Goal: Task Accomplishment & Management: Complete application form

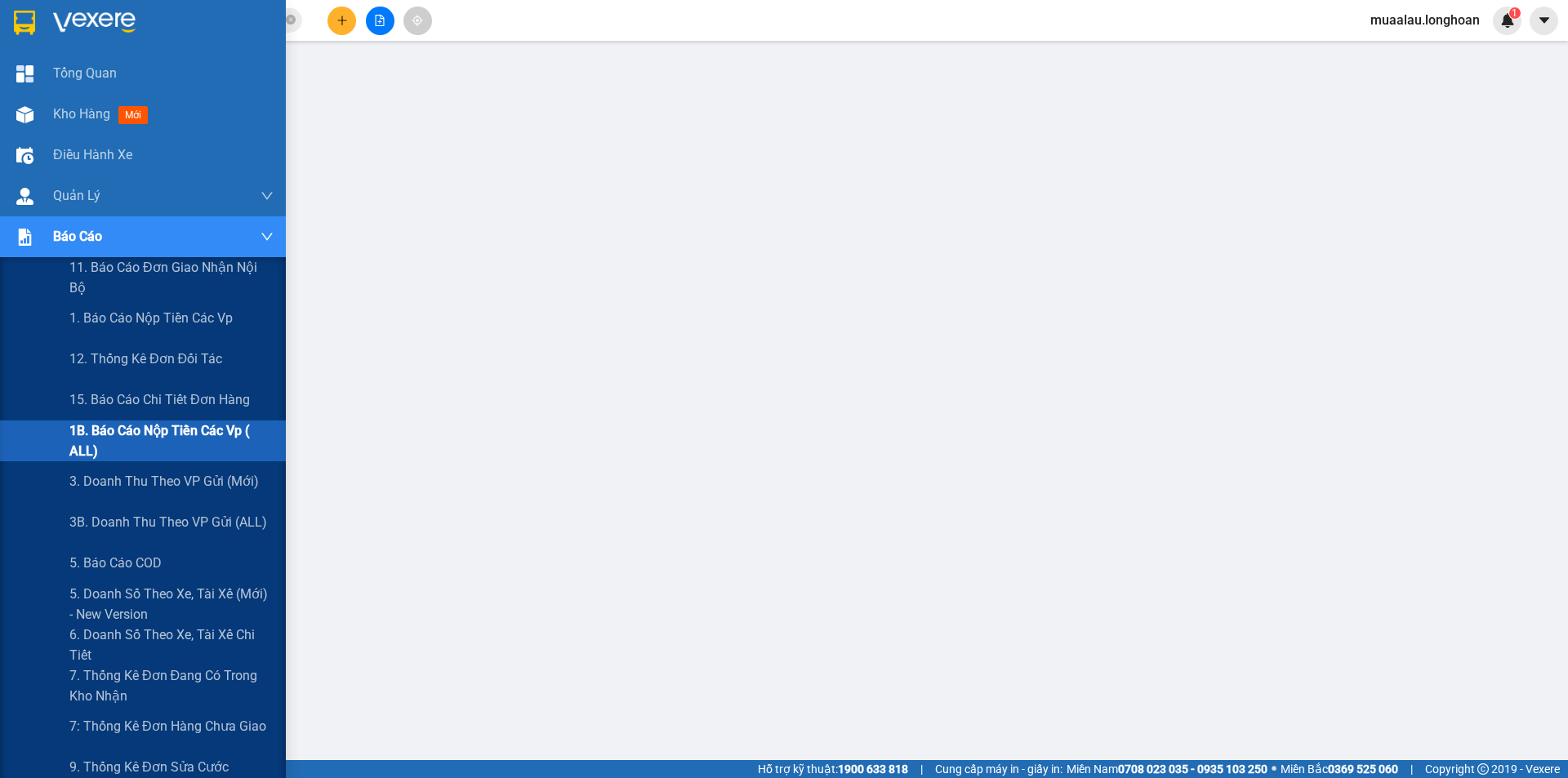
click at [120, 435] on span "1B. Báo cáo nộp tiền các vp ( ALL)" at bounding box center [171, 440] width 204 height 40
click at [160, 437] on span "1B. Báo cáo nộp tiền các vp ( ALL)" at bounding box center [171, 440] width 204 height 40
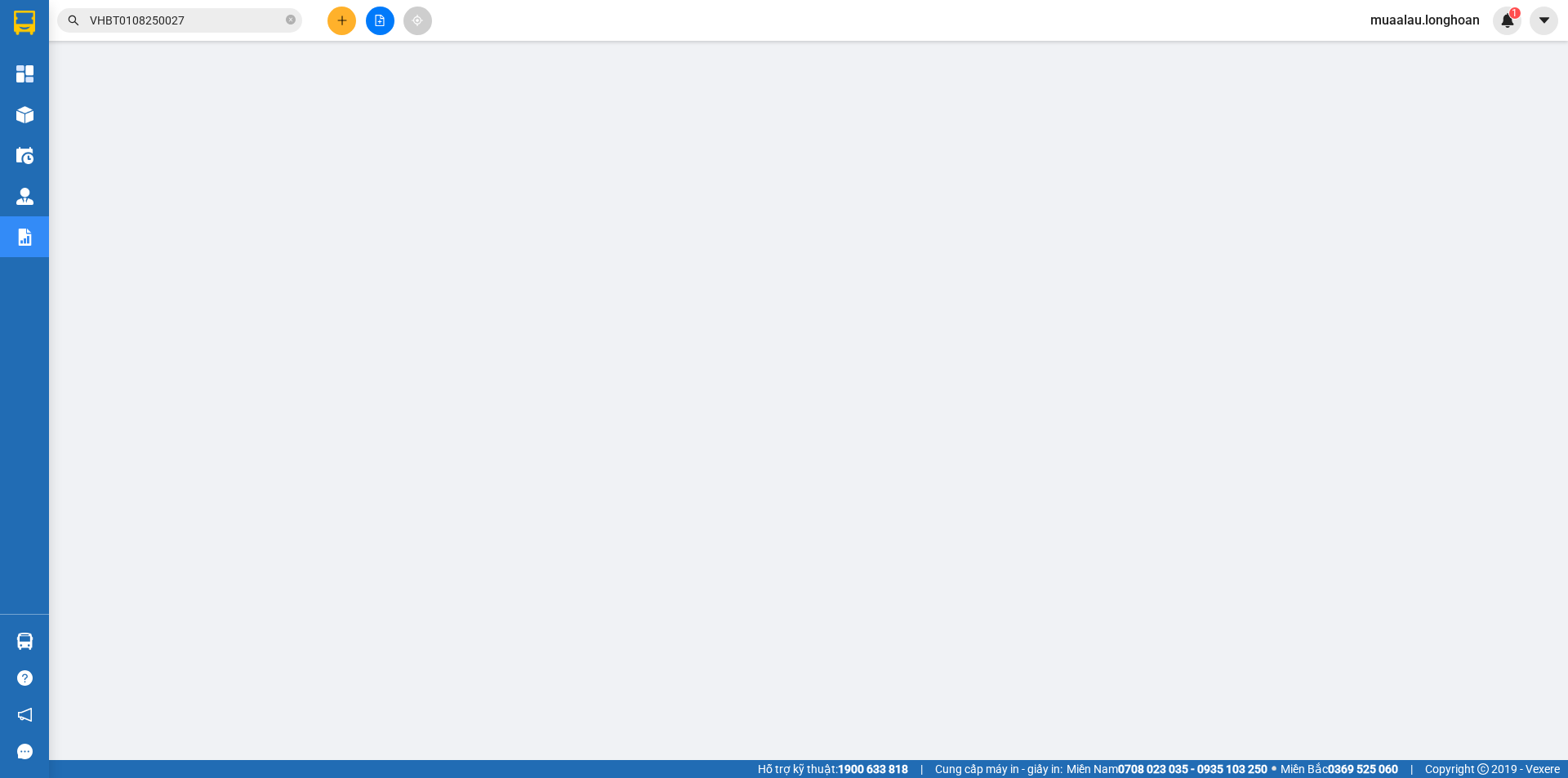
click at [181, 14] on input "VHBT0108250027" at bounding box center [186, 20] width 192 height 18
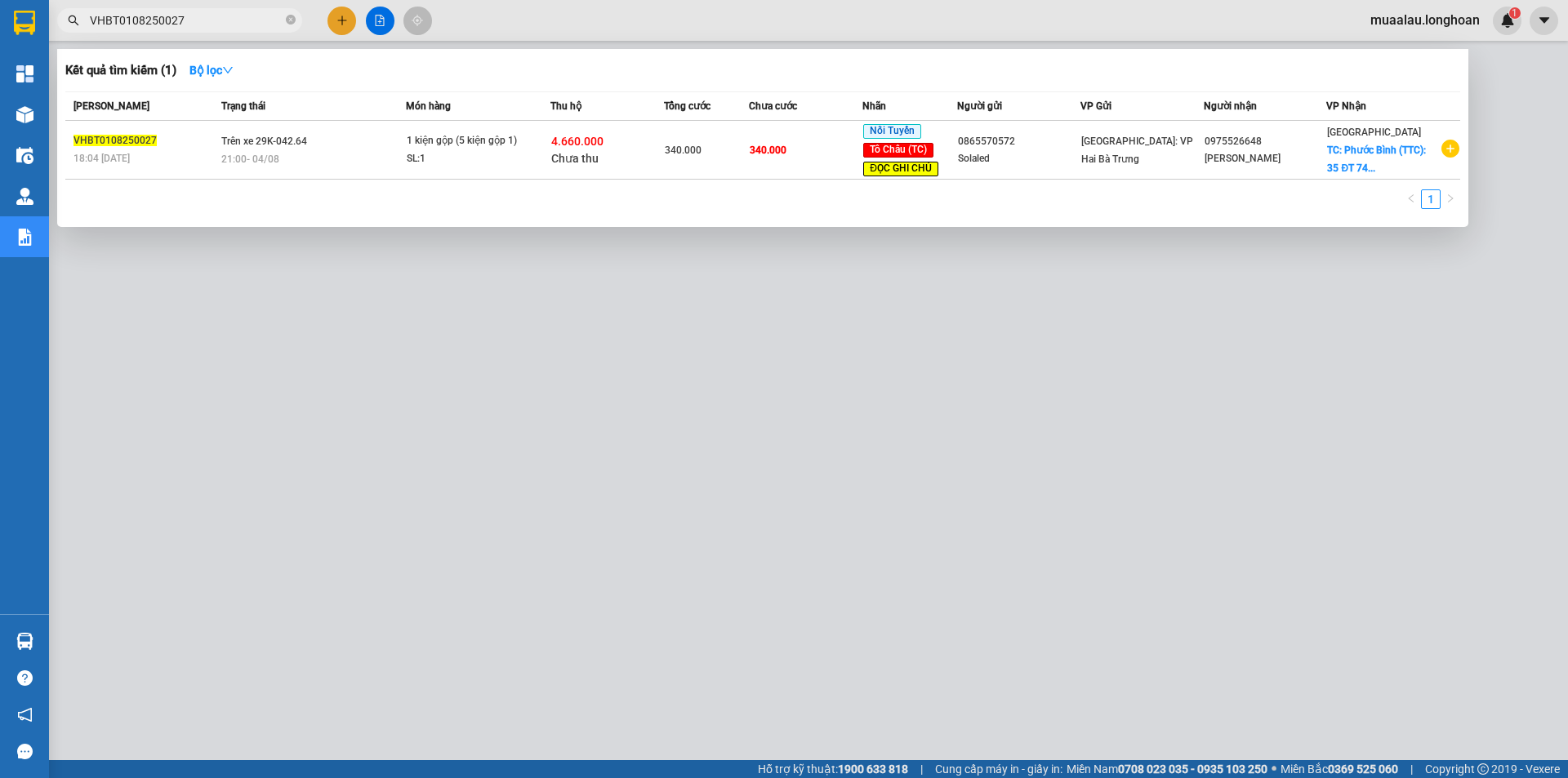
click at [181, 14] on input "VHBT0108250027" at bounding box center [186, 20] width 192 height 18
paste input "0799309983"
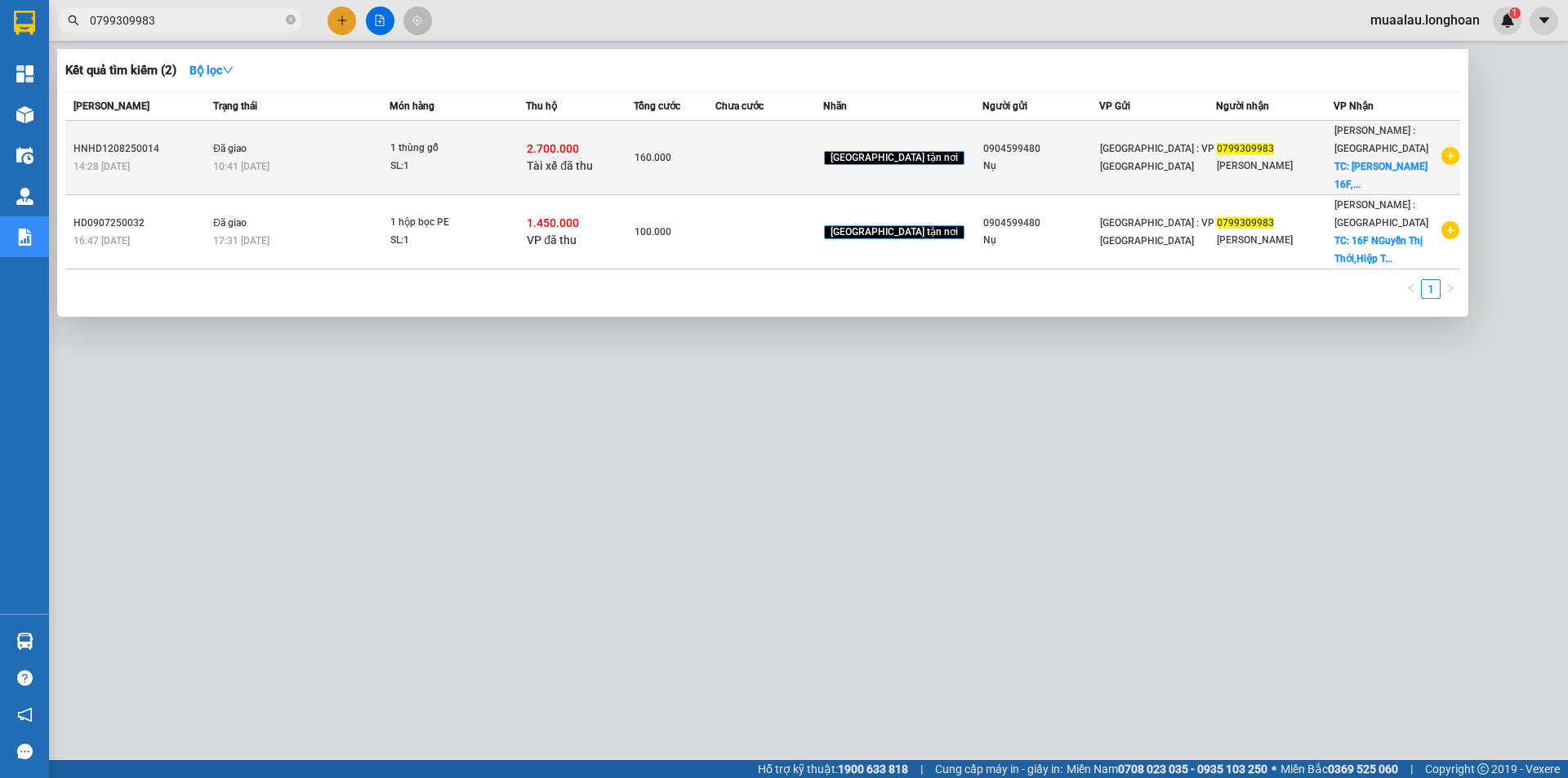
type input "0799309983"
click at [241, 154] on span "Đã giao" at bounding box center [230, 148] width 34 height 11
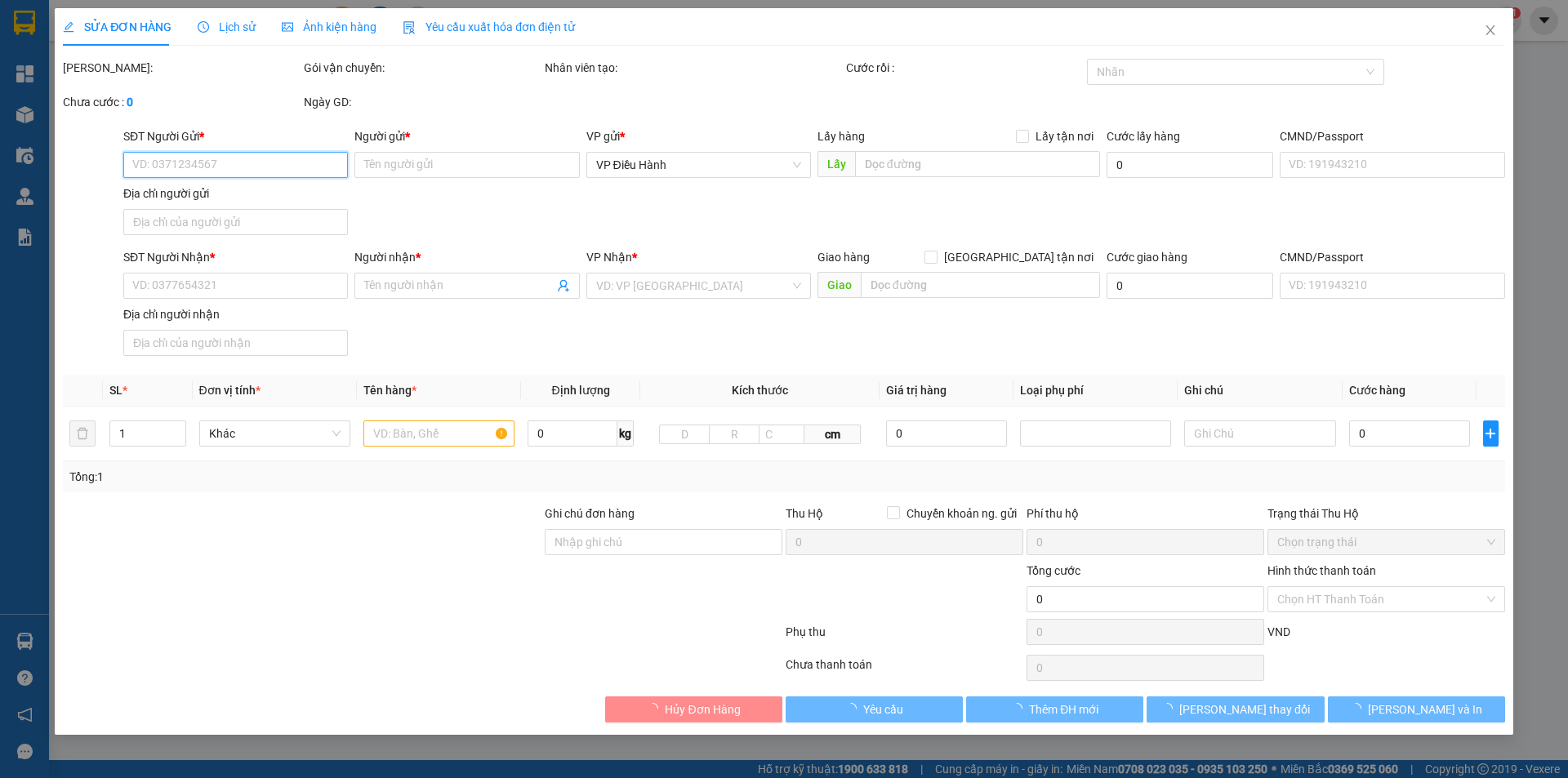
type input "0904599480"
type input "Nụ"
type input "0799309983"
type input "[PERSON_NAME]"
checkbox input "true"
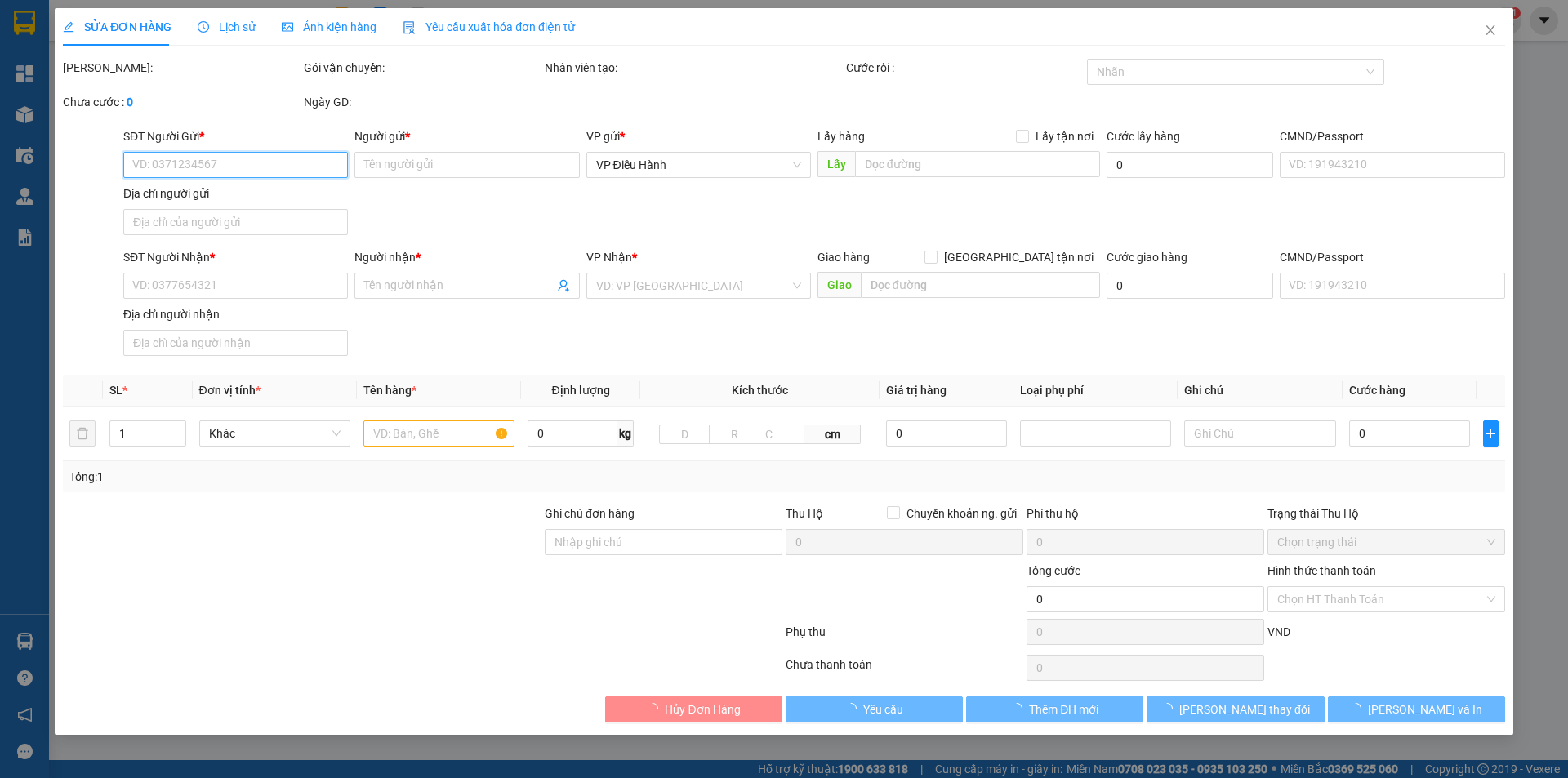
type input "Đường Nguyên Thị Thơi 16F, [GEOGRAPHIC_DATA], [GEOGRAPHIC_DATA]"
checkbox input "true"
type input "2.700.000"
type input "20.000"
type input "160.000"
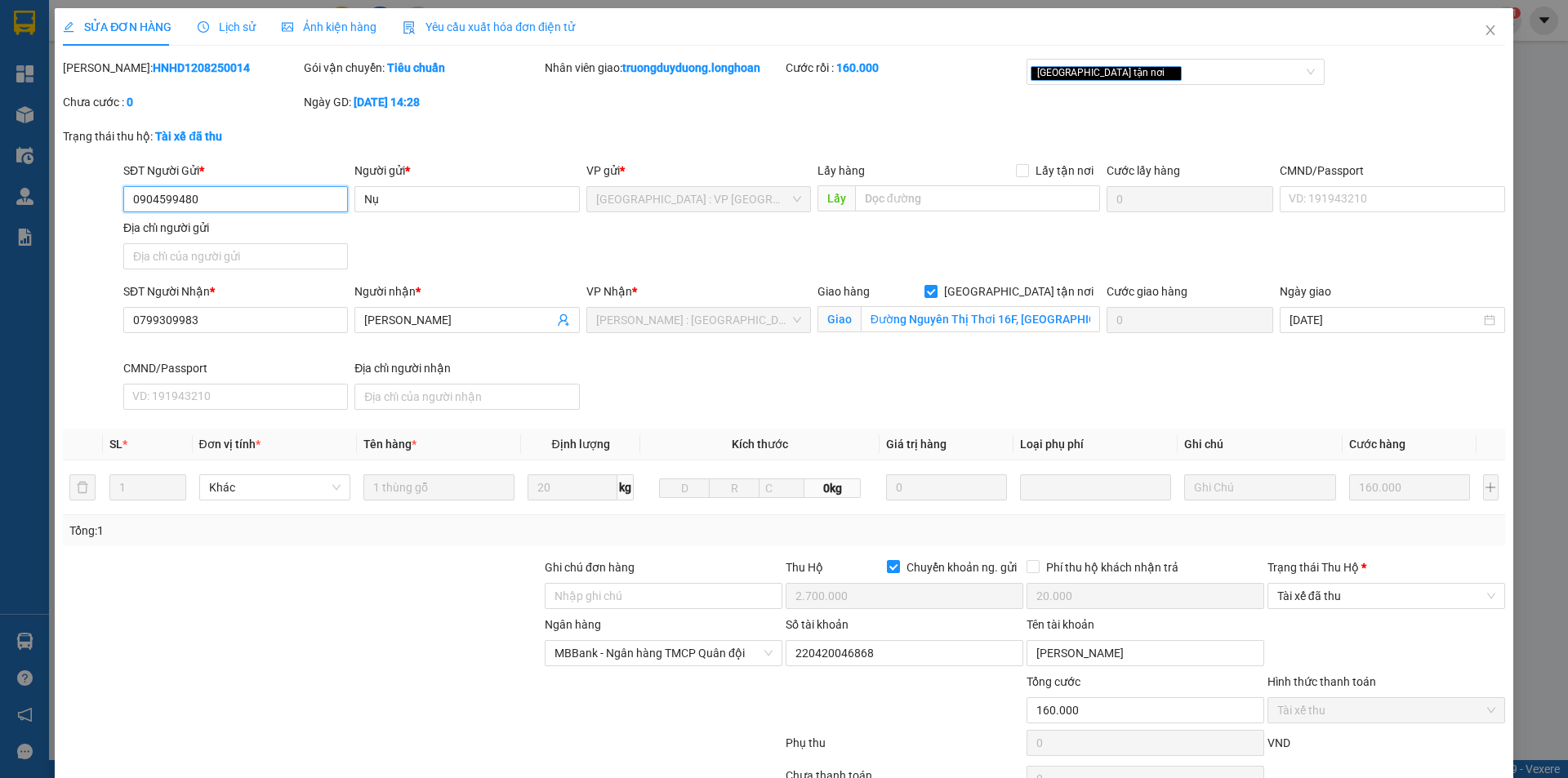
scroll to position [87, 0]
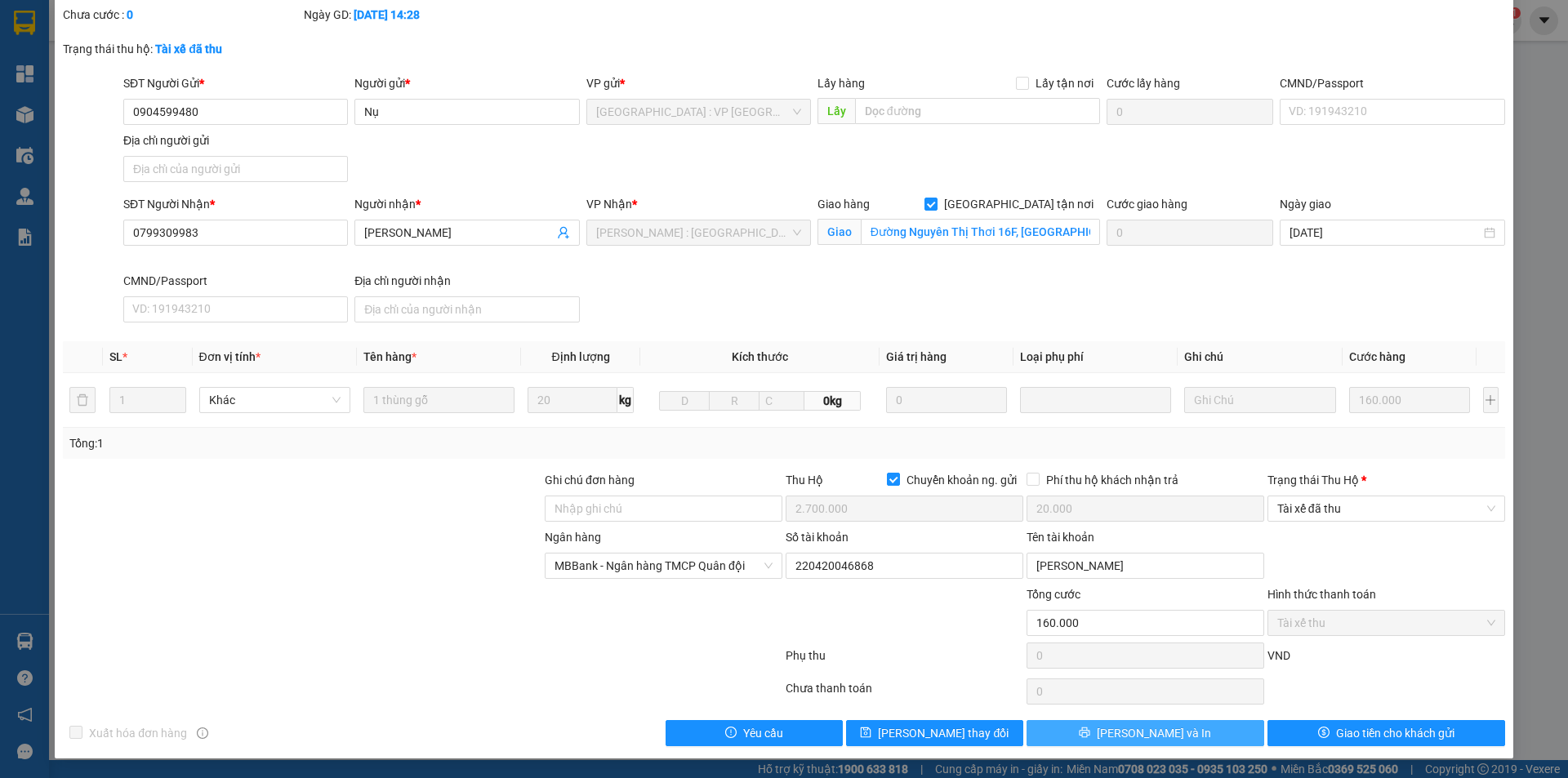
click at [1170, 736] on button "[PERSON_NAME] và In" at bounding box center [1145, 733] width 238 height 26
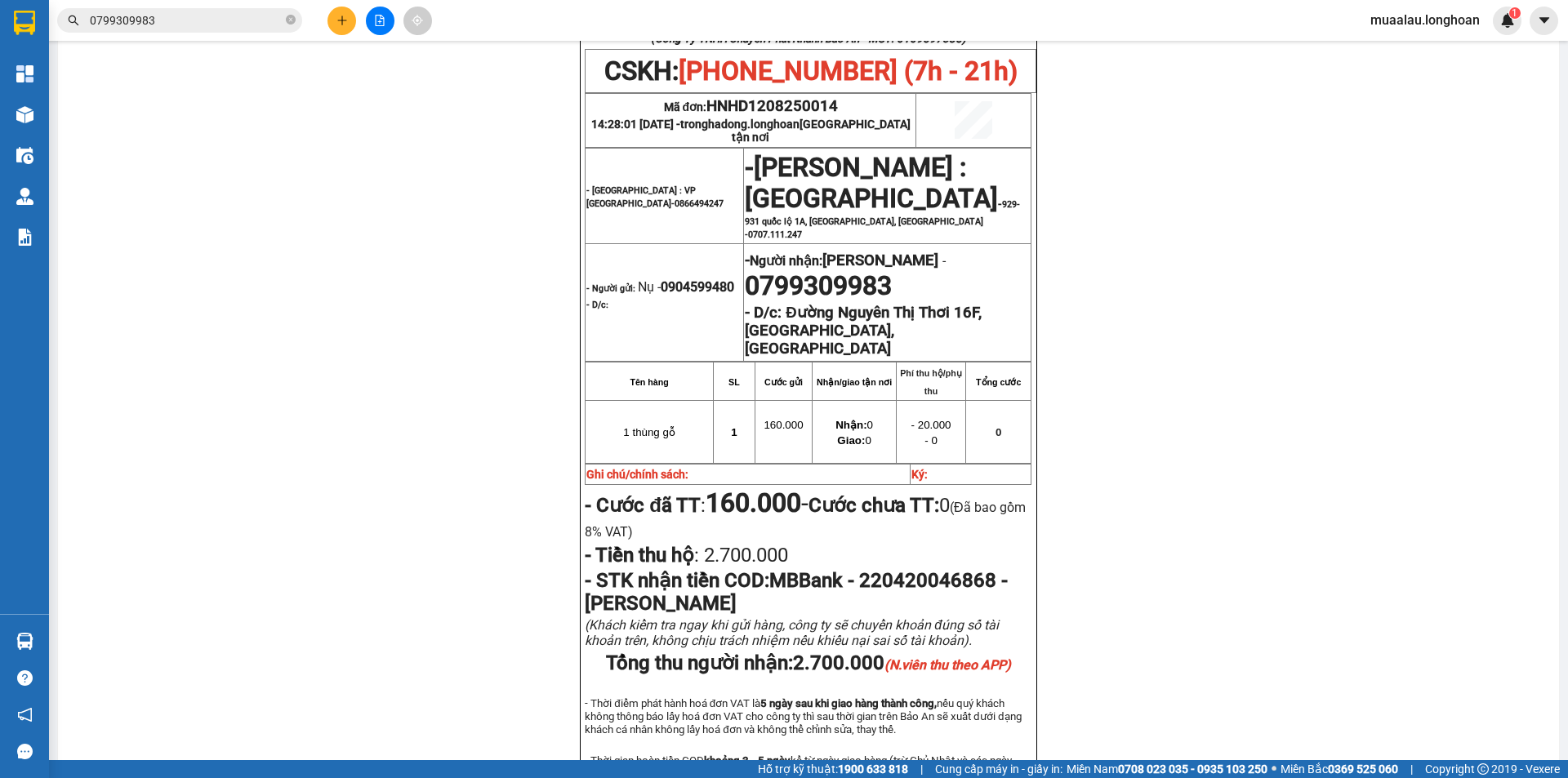
scroll to position [706, 0]
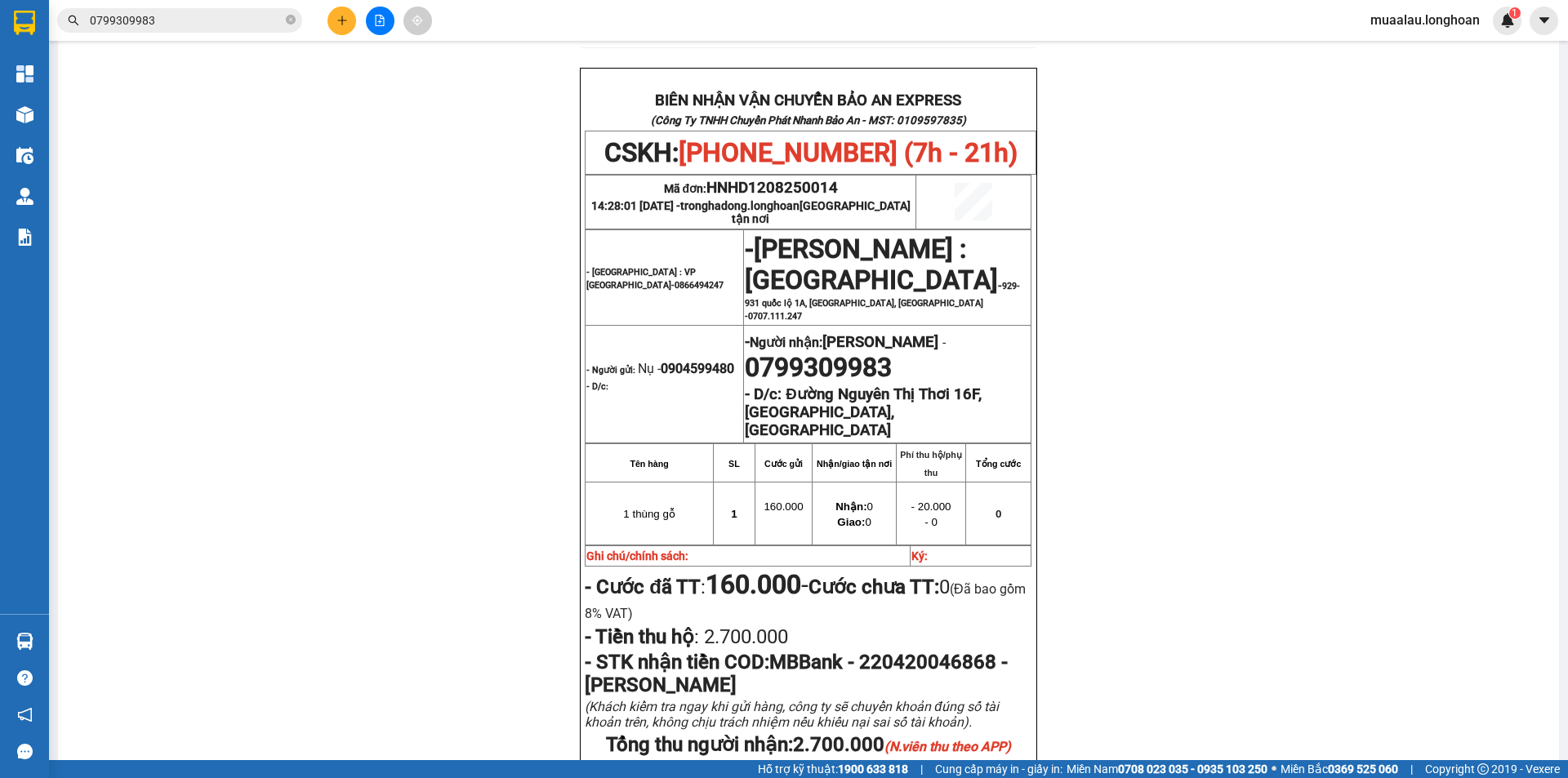
click at [202, 22] on input "0799309983" at bounding box center [186, 20] width 192 height 18
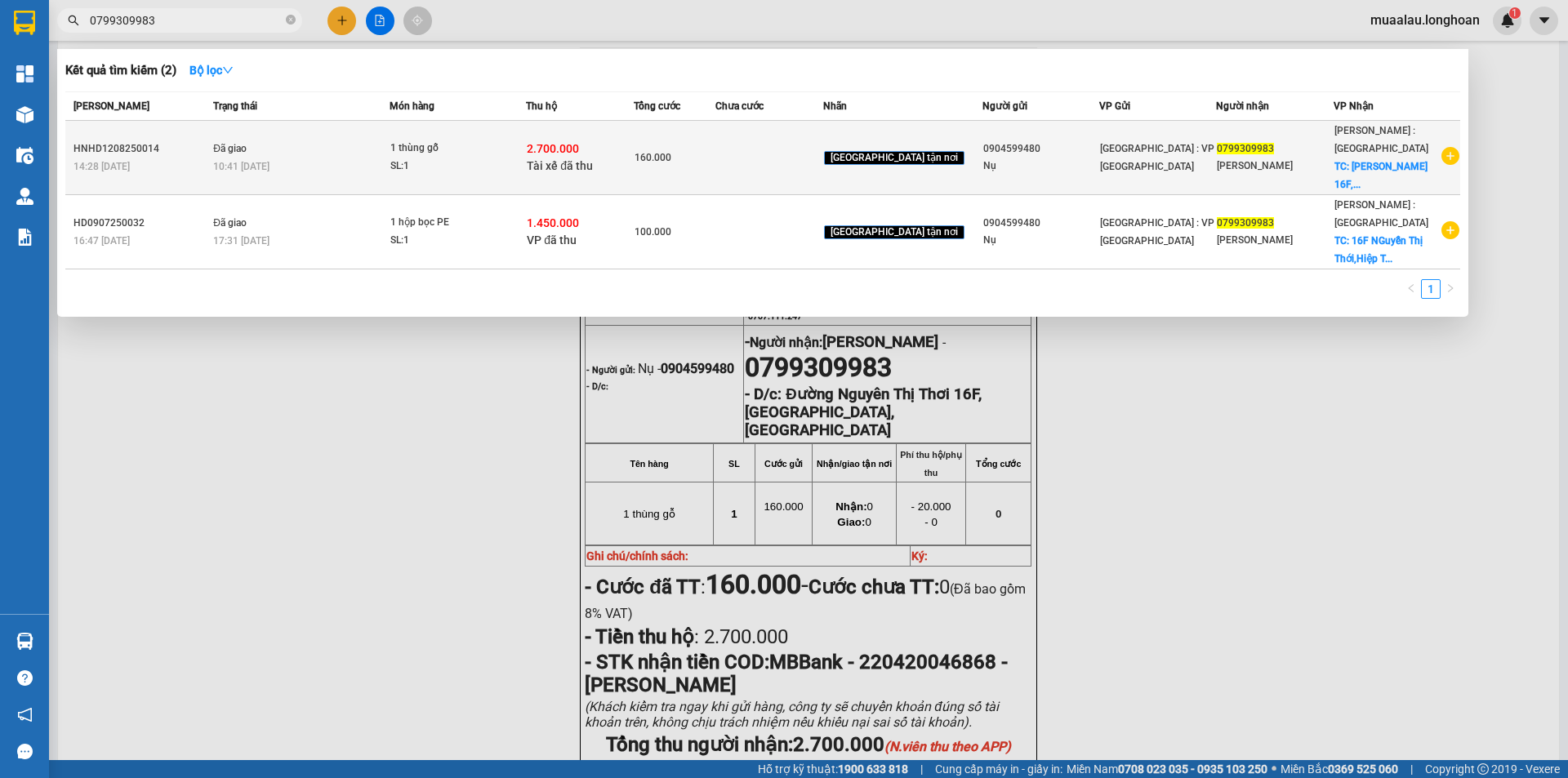
click at [269, 162] on span "10:41 [DATE]" at bounding box center [241, 166] width 56 height 11
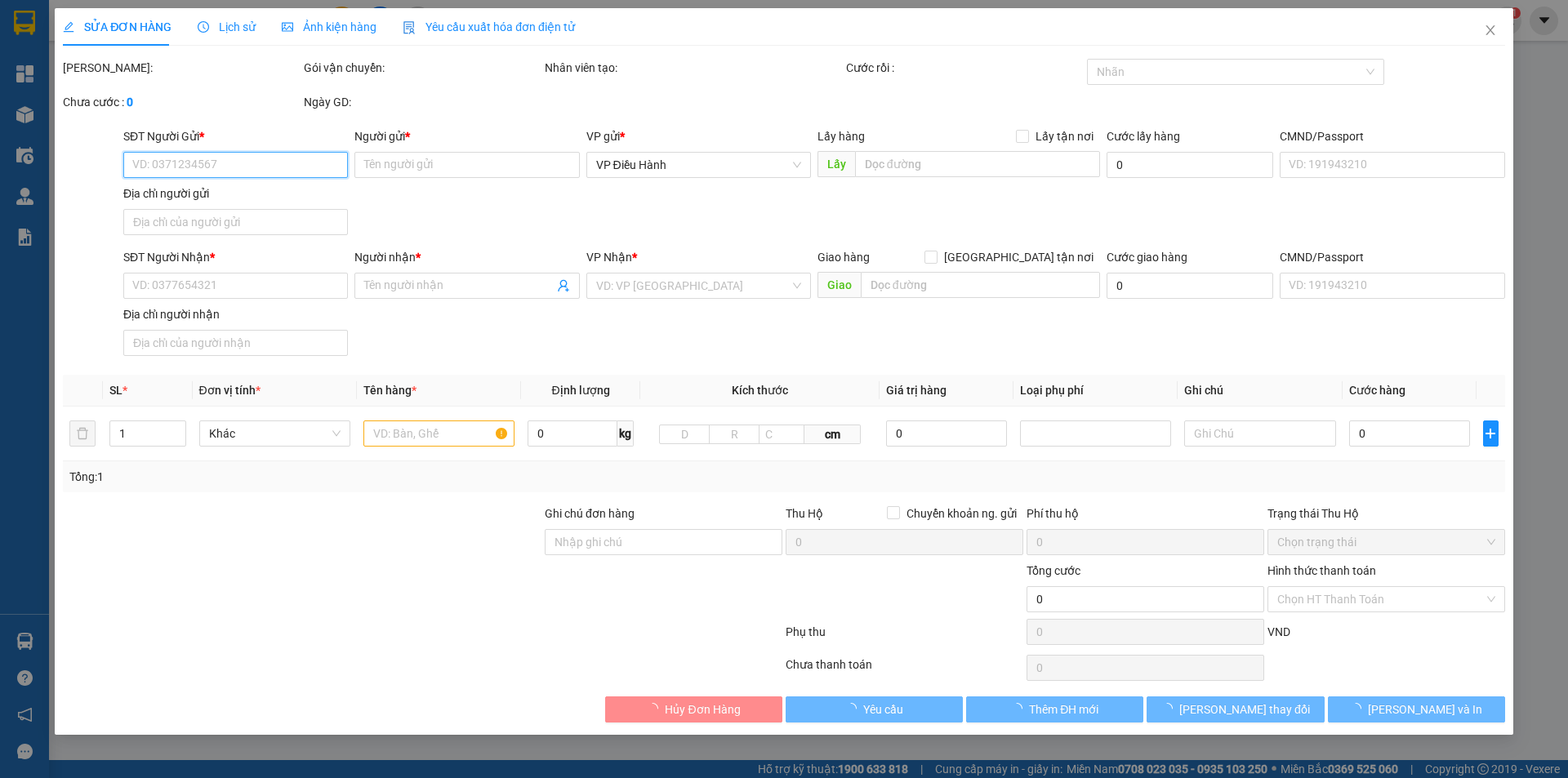
type input "0904599480"
type input "Nụ"
type input "0799309983"
type input "[PERSON_NAME]"
checkbox input "true"
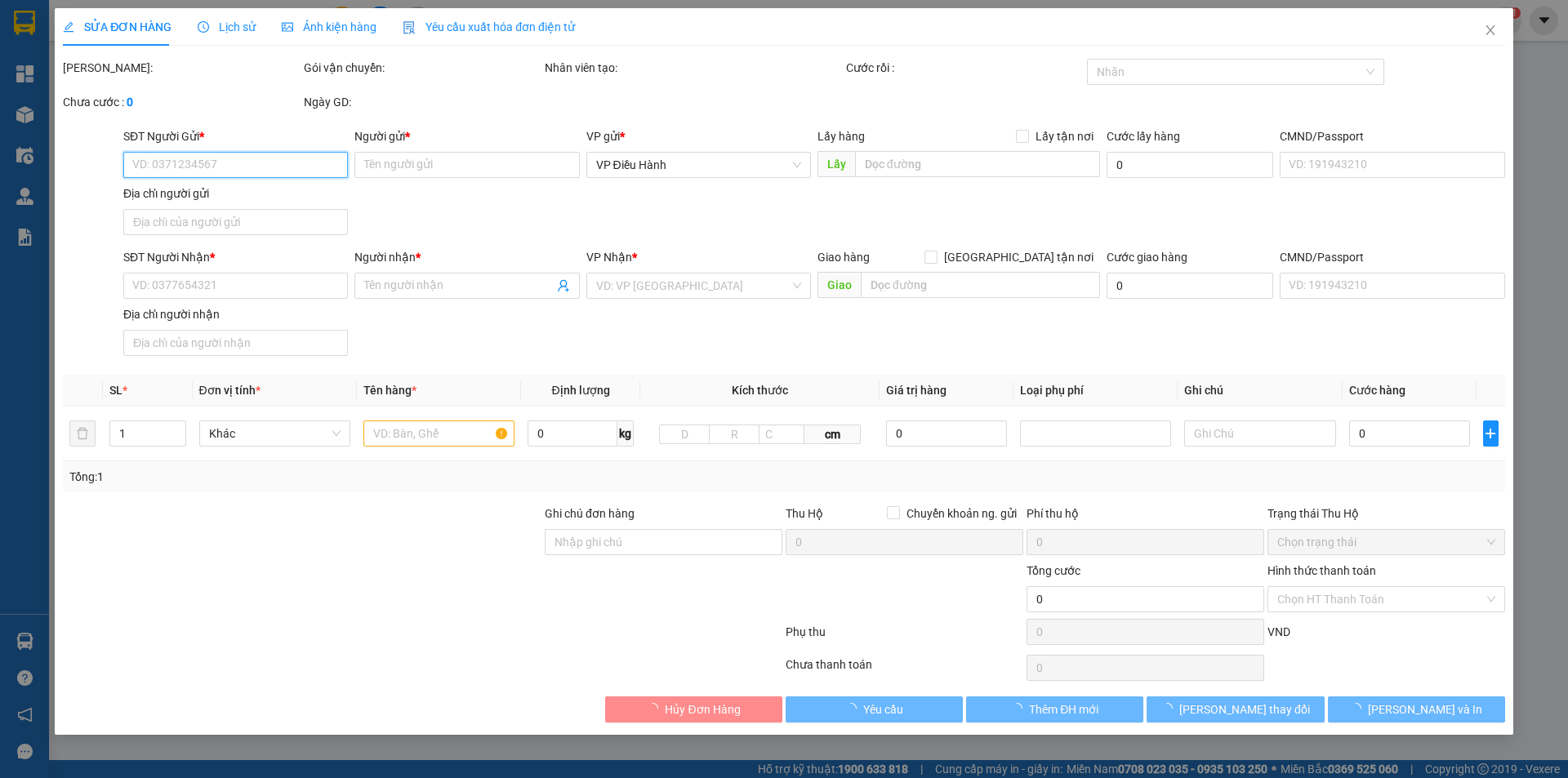
type input "Đường Nguyên Thị Thơi 16F, [GEOGRAPHIC_DATA], [GEOGRAPHIC_DATA]"
checkbox input "true"
type input "2.700.000"
type input "20.000"
type input "160.000"
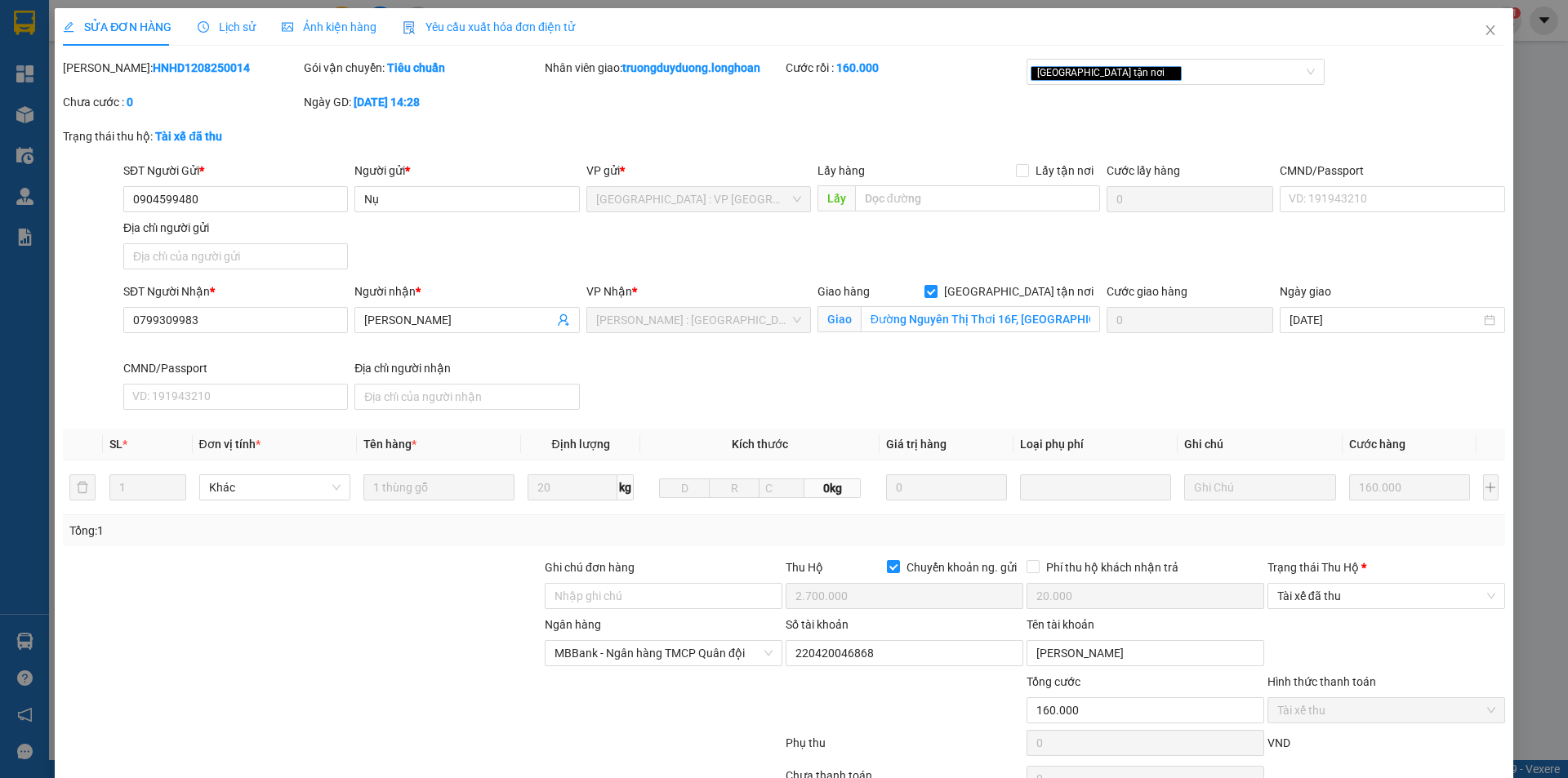
click at [153, 69] on b "HNHD1208250014" at bounding box center [201, 68] width 97 height 13
copy b "HNHD1208250014"
click at [131, 33] on span "SỬA ĐƠN HÀNG" at bounding box center [117, 27] width 109 height 13
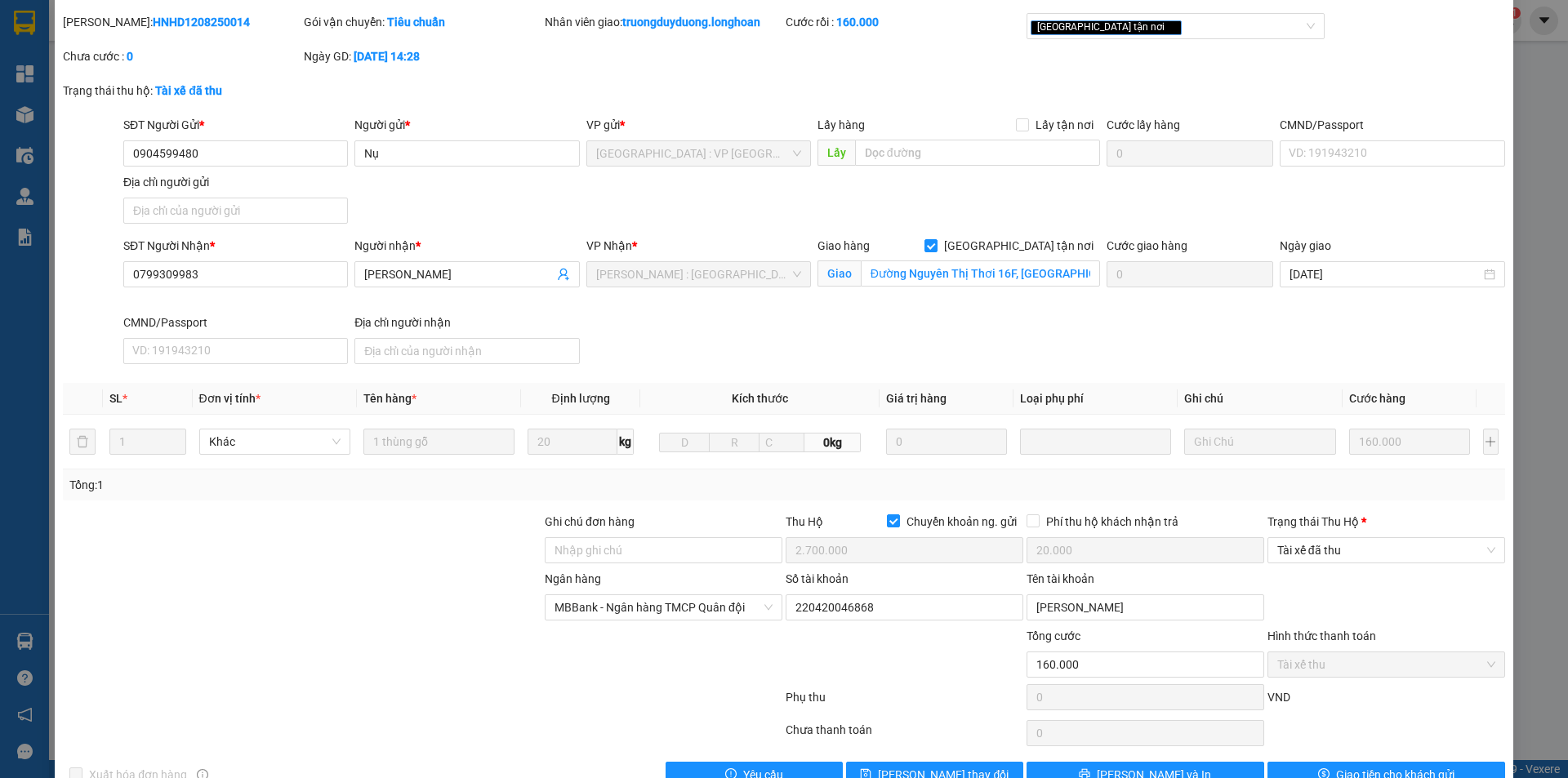
scroll to position [87, 0]
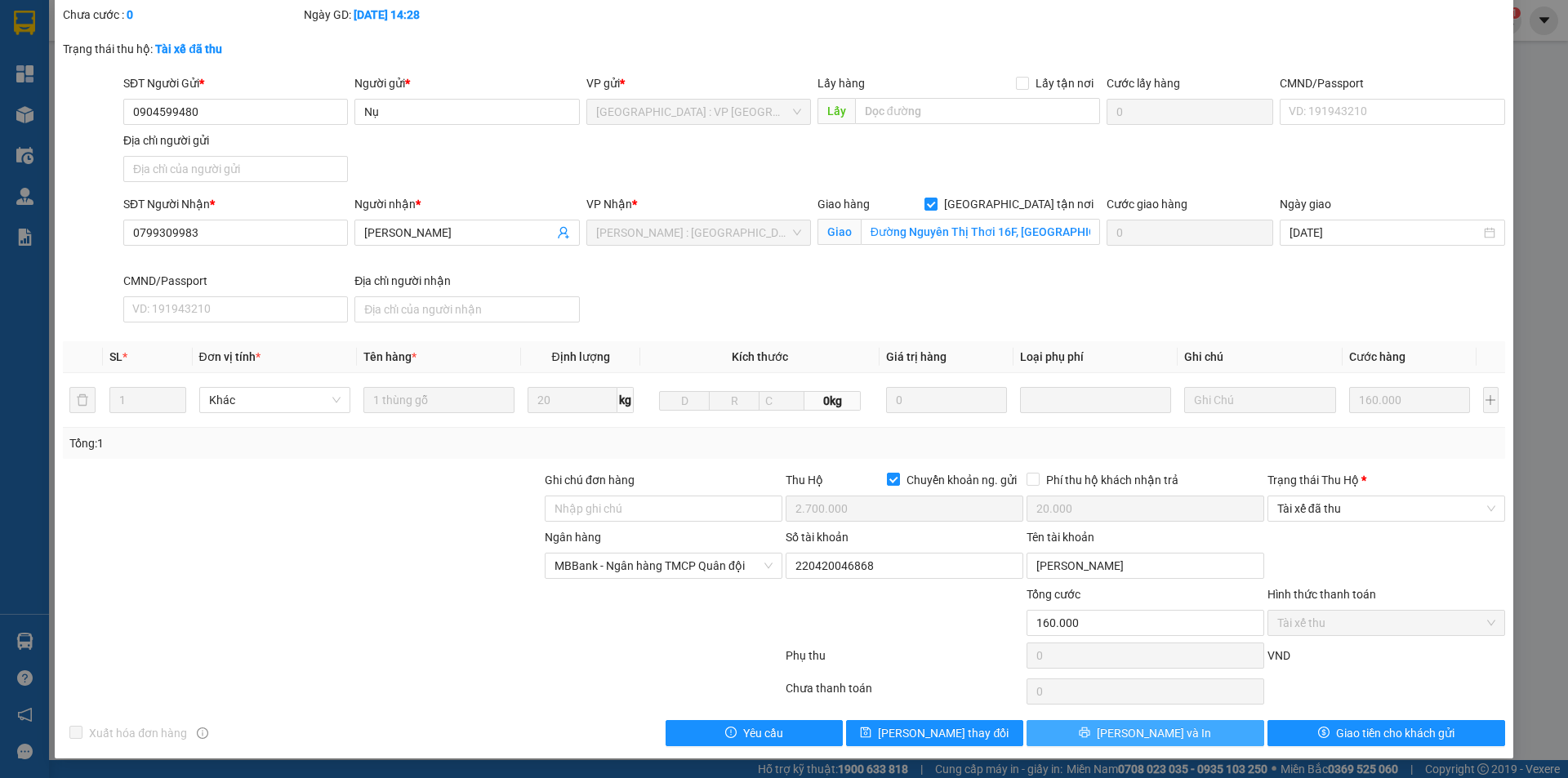
click at [1140, 727] on span "[PERSON_NAME] và In" at bounding box center [1154, 732] width 115 height 18
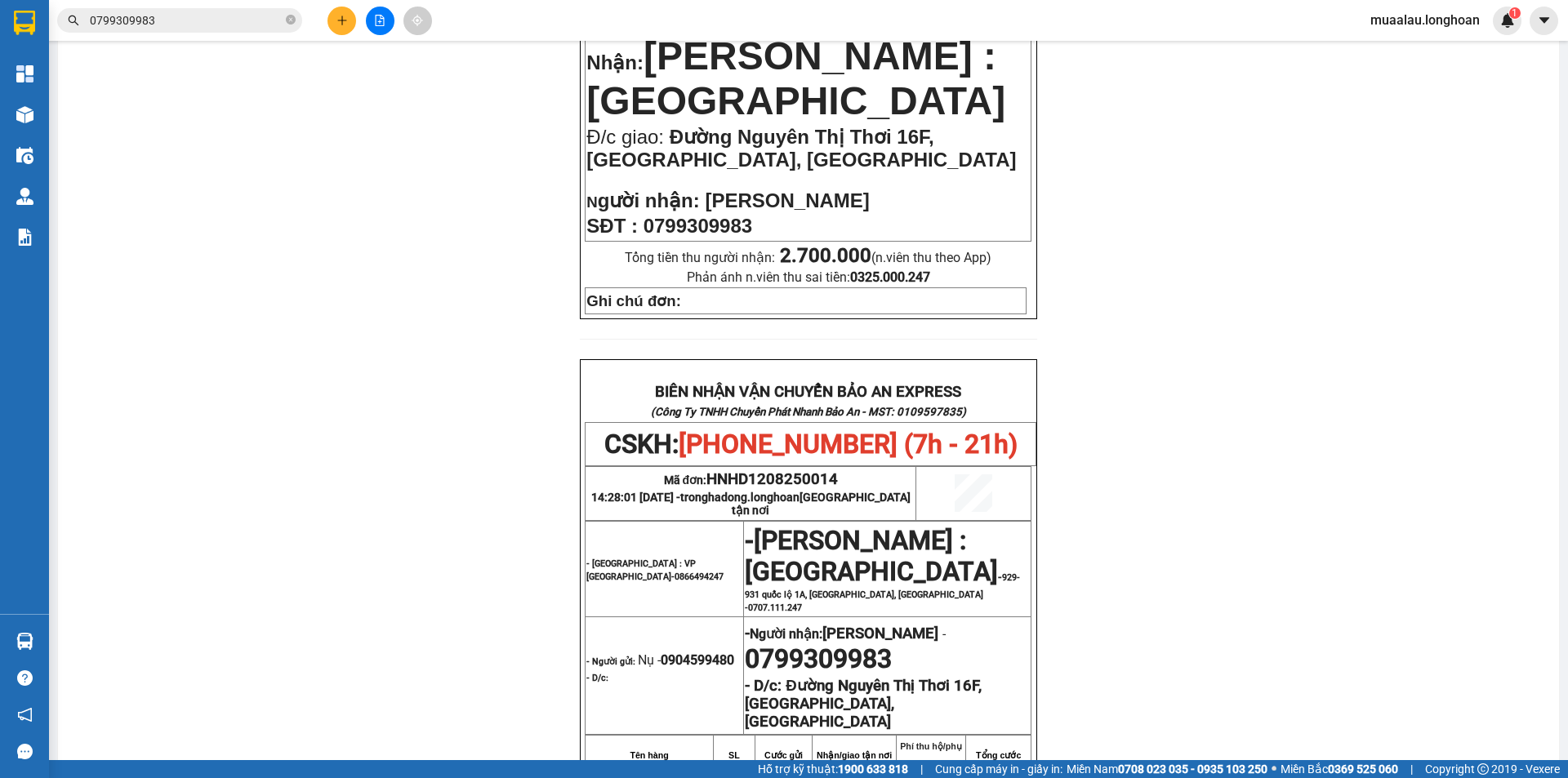
scroll to position [572, 0]
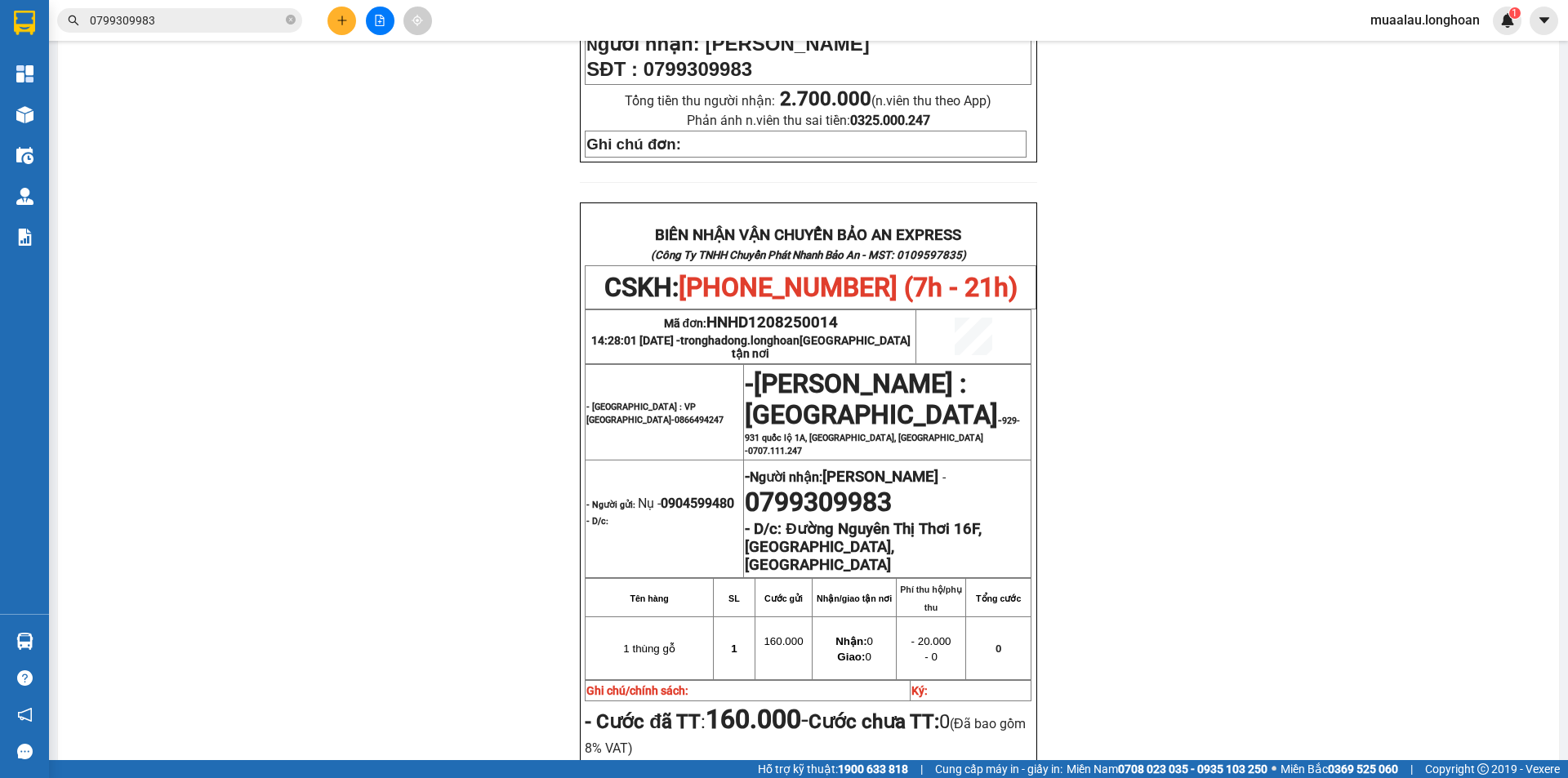
click at [204, 22] on input "0799309983" at bounding box center [186, 20] width 192 height 18
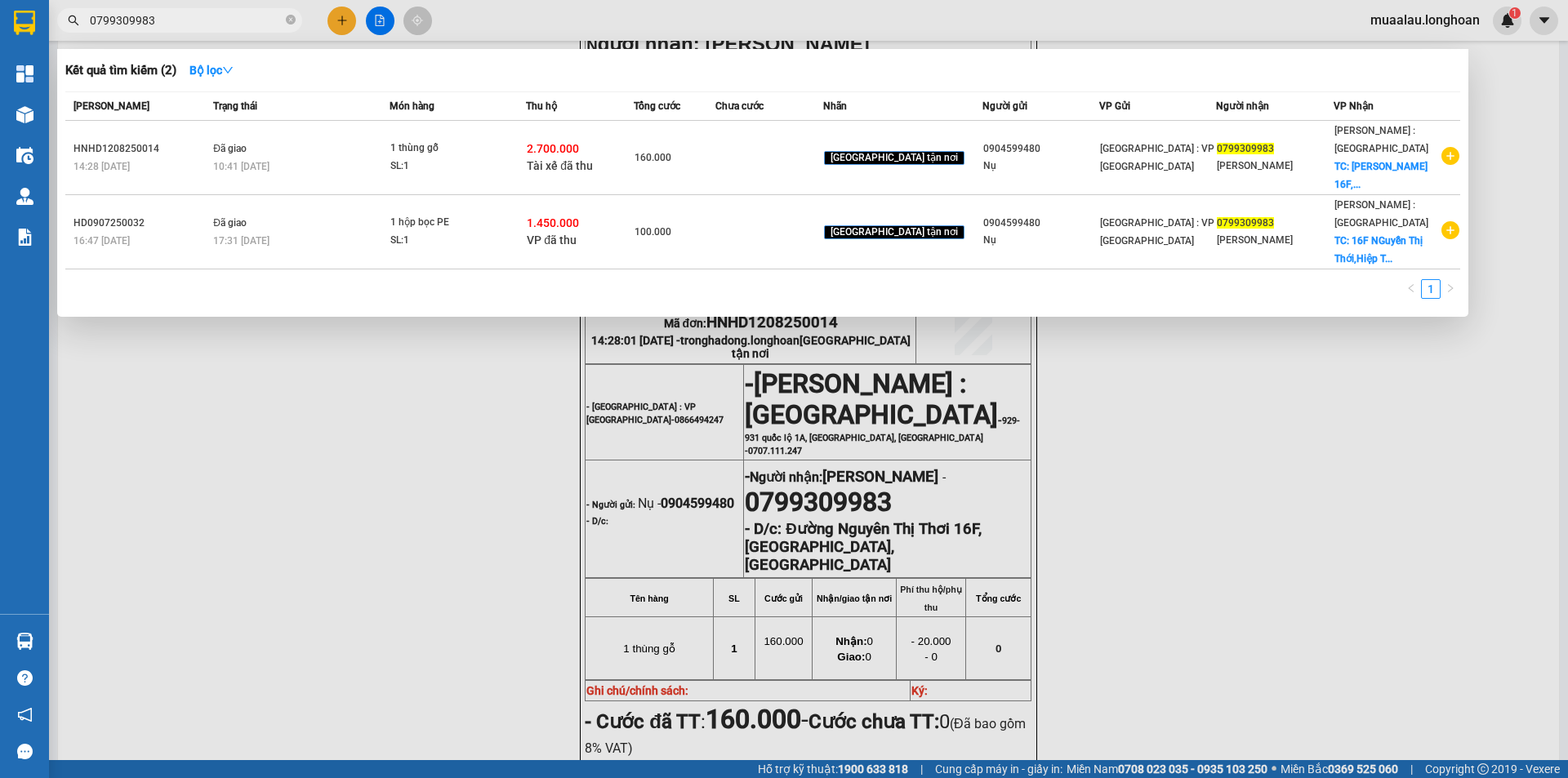
click at [204, 22] on input "0799309983" at bounding box center [186, 20] width 192 height 18
paste input "HBT270625002"
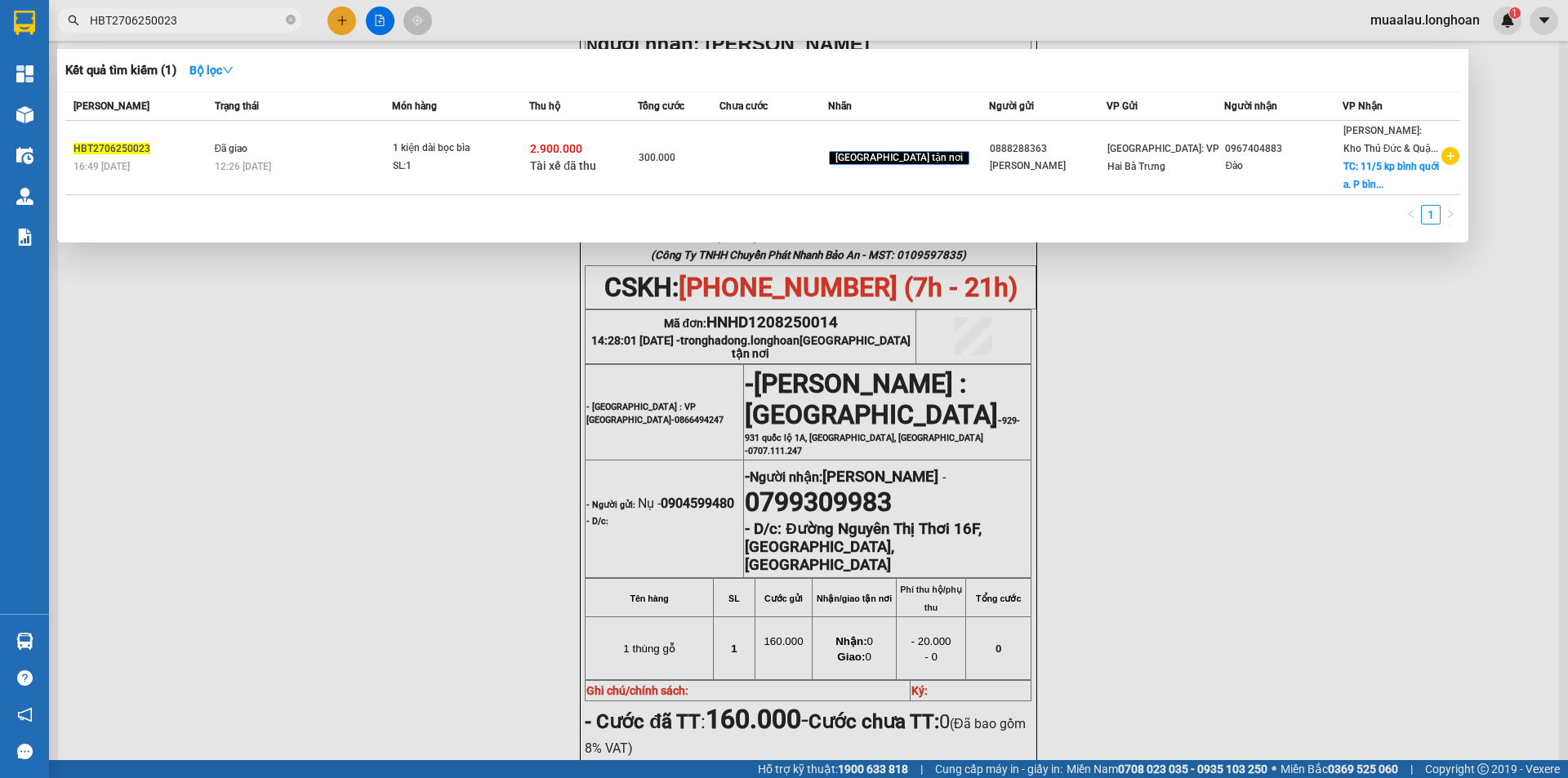
drag, startPoint x: 204, startPoint y: 23, endPoint x: 51, endPoint y: 33, distance: 153.3
click at [51, 33] on div "Kết quả tìm kiếm ( 1 ) Bộ lọc Mã ĐH Trạng thái Món hàng Thu hộ Tổng cước Chưa c…" at bounding box center [159, 21] width 318 height 28
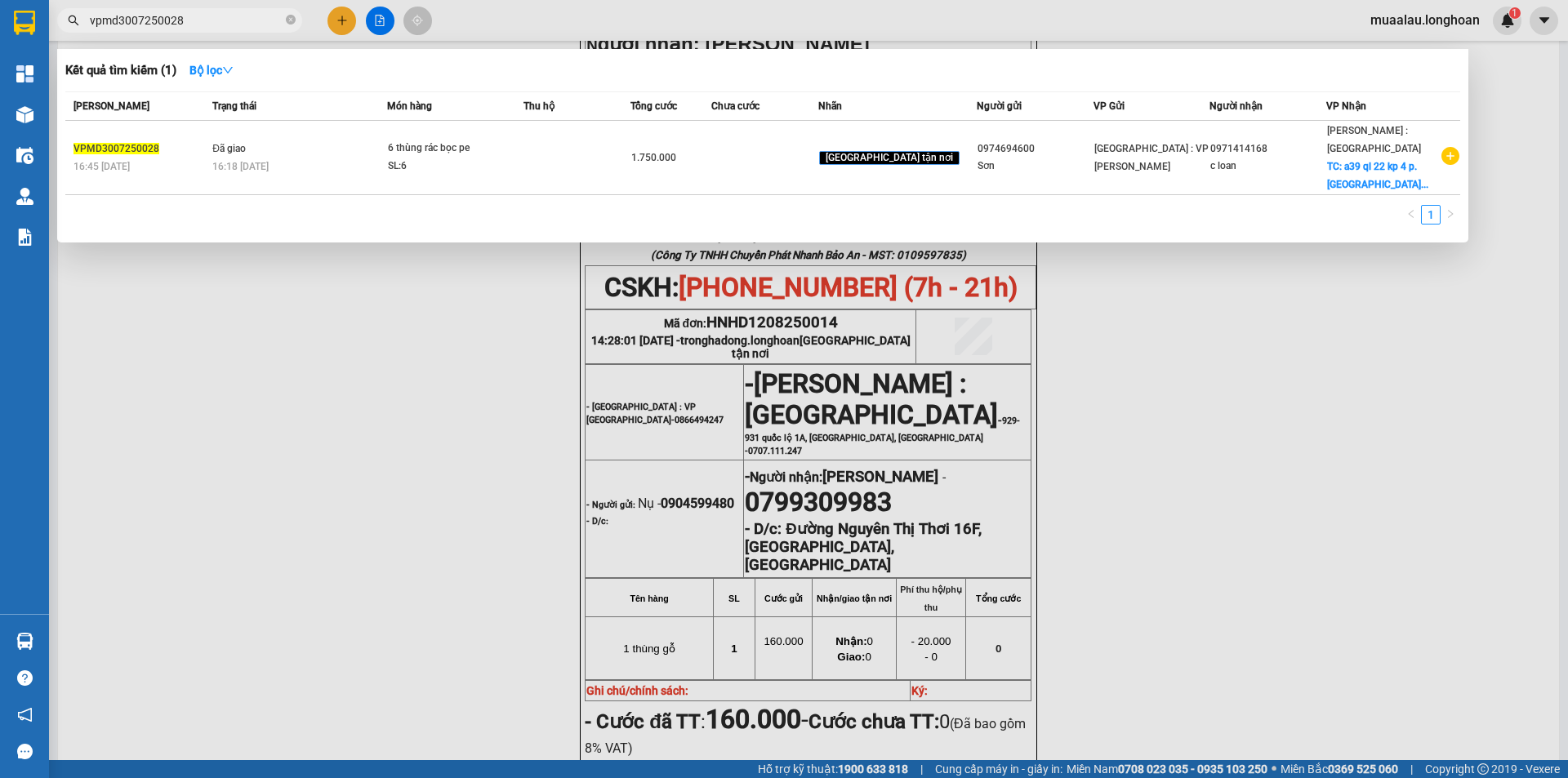
click at [214, 23] on input "vpmd3007250028" at bounding box center [186, 20] width 192 height 18
click at [186, 22] on input "vpmd3007250028" at bounding box center [186, 20] width 192 height 18
paste input "HBT0207250007"
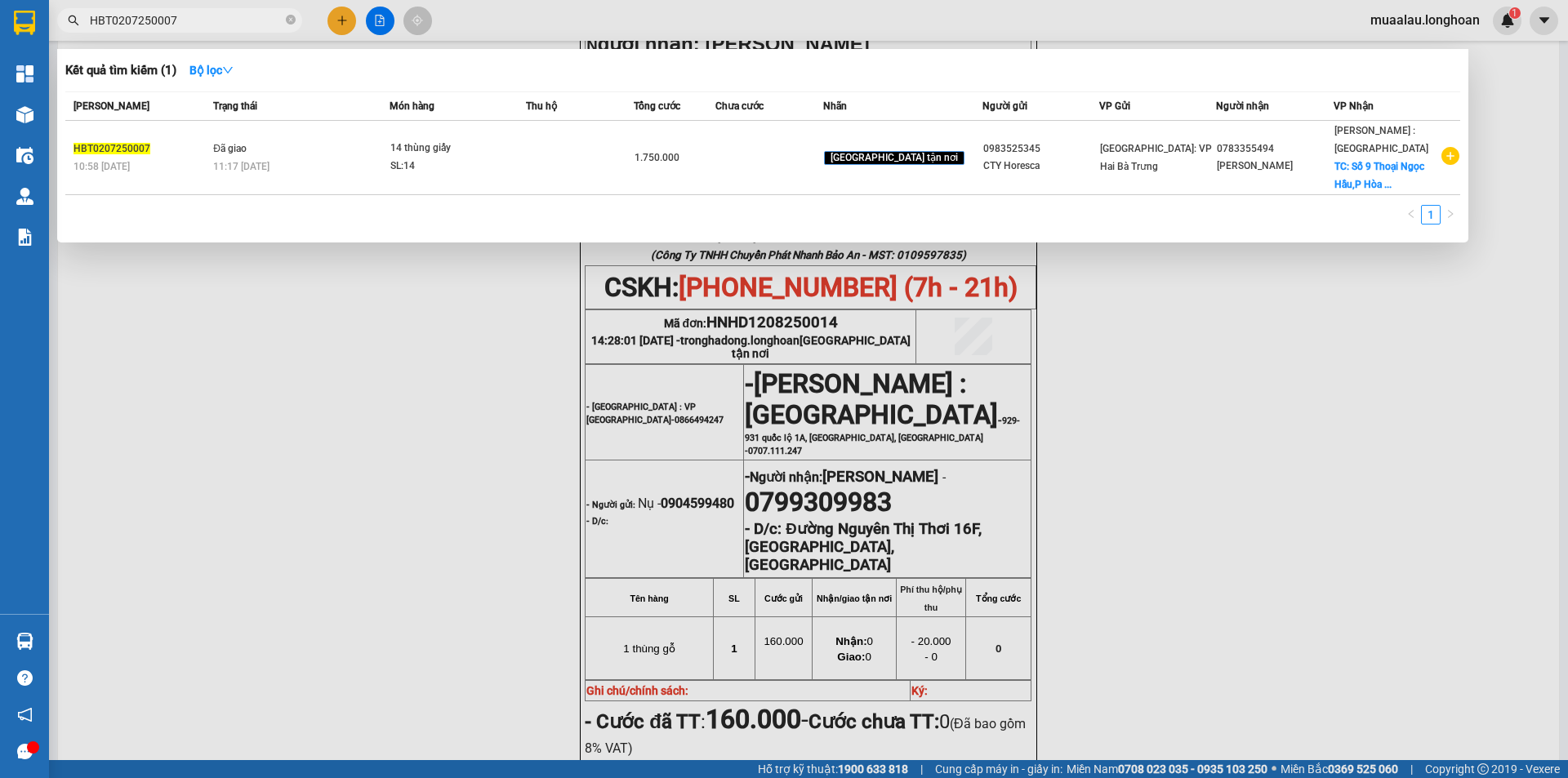
drag, startPoint x: 210, startPoint y: 25, endPoint x: 23, endPoint y: 50, distance: 188.7
click at [23, 50] on section "Kết quả tìm kiếm ( 1 ) Bộ lọc Mã ĐH Trạng thái Món hàng Thu hộ Tổng cước Chưa c…" at bounding box center [784, 389] width 1568 height 778
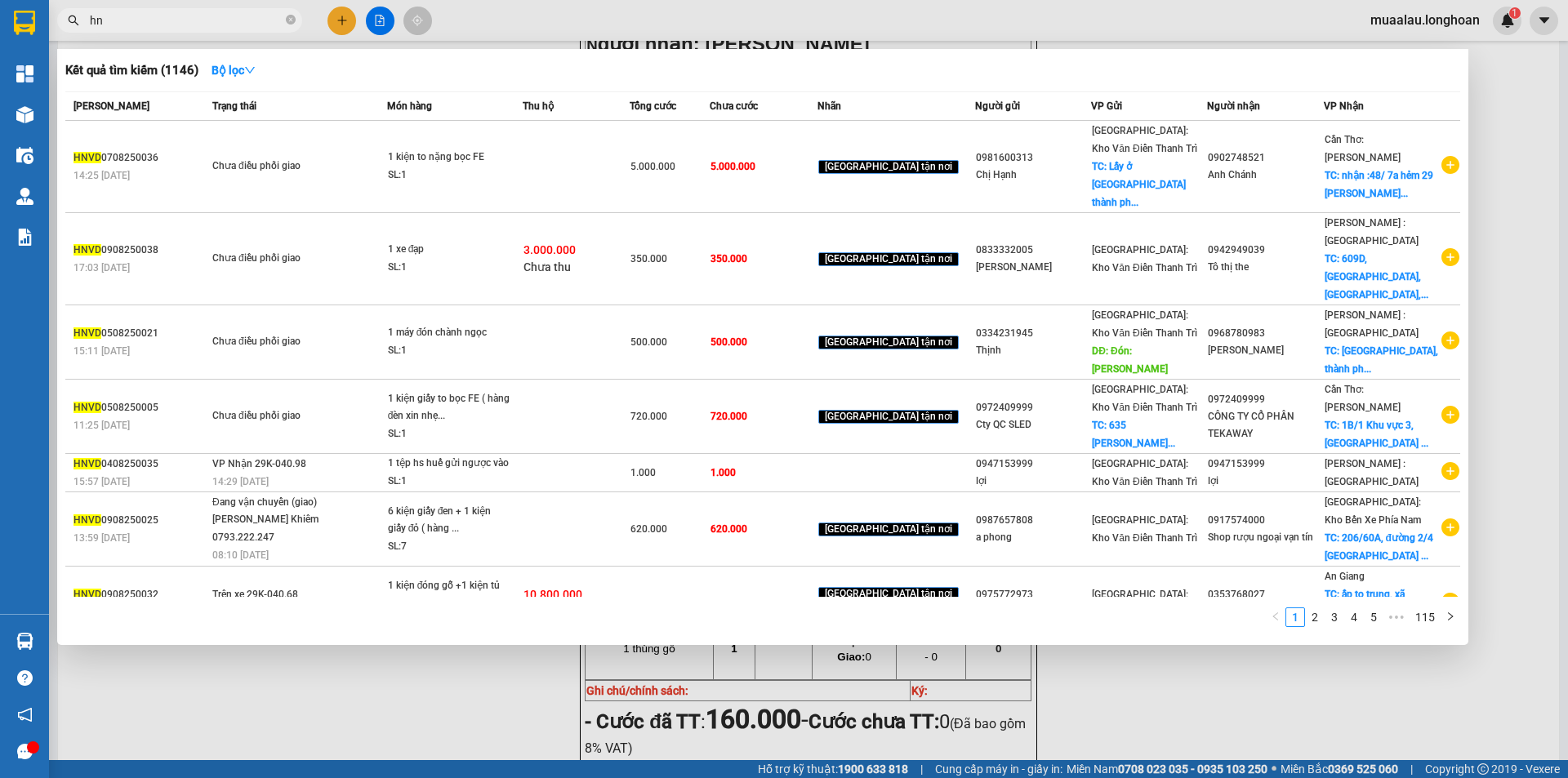
type input "h"
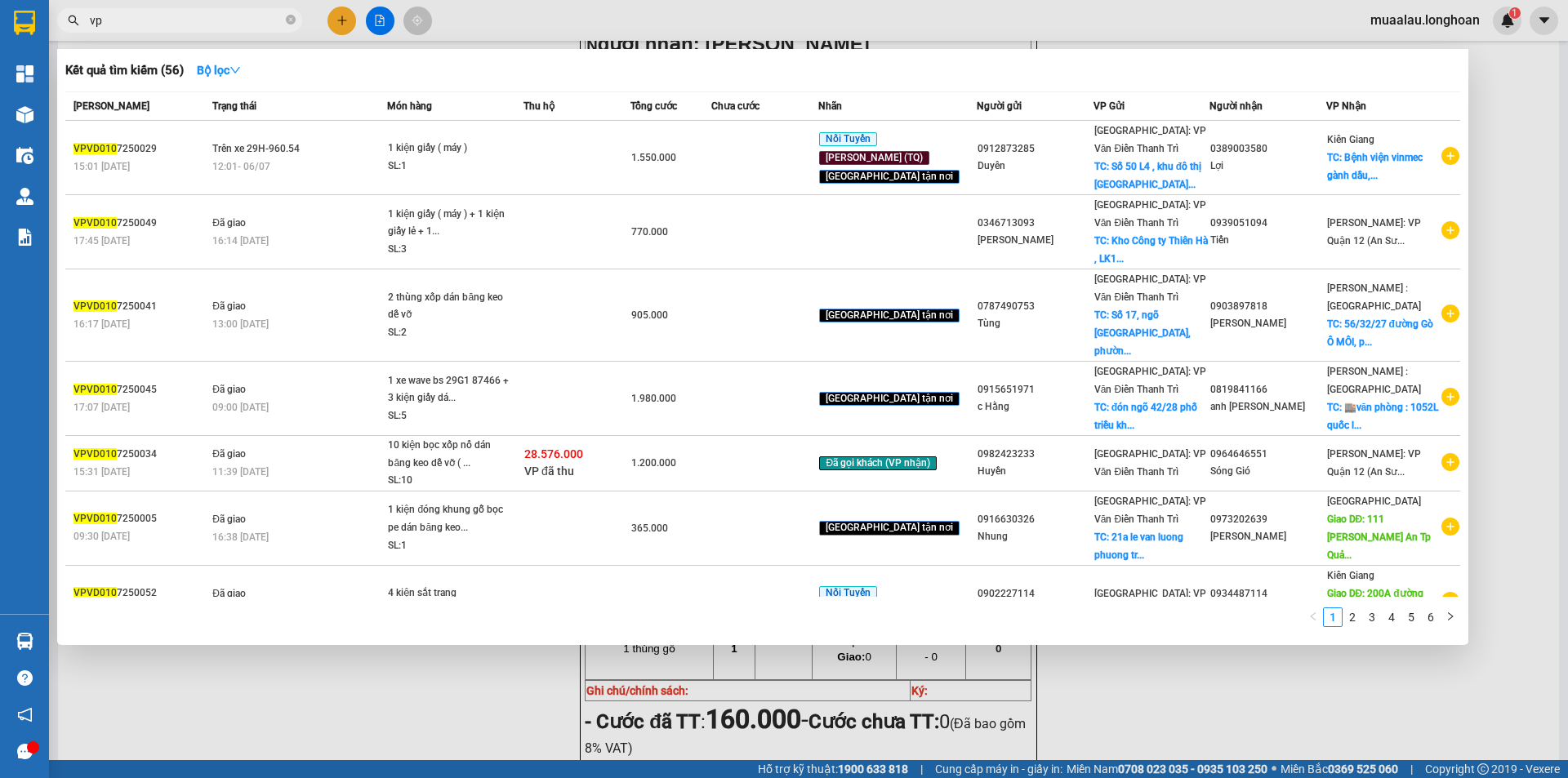
type input "v"
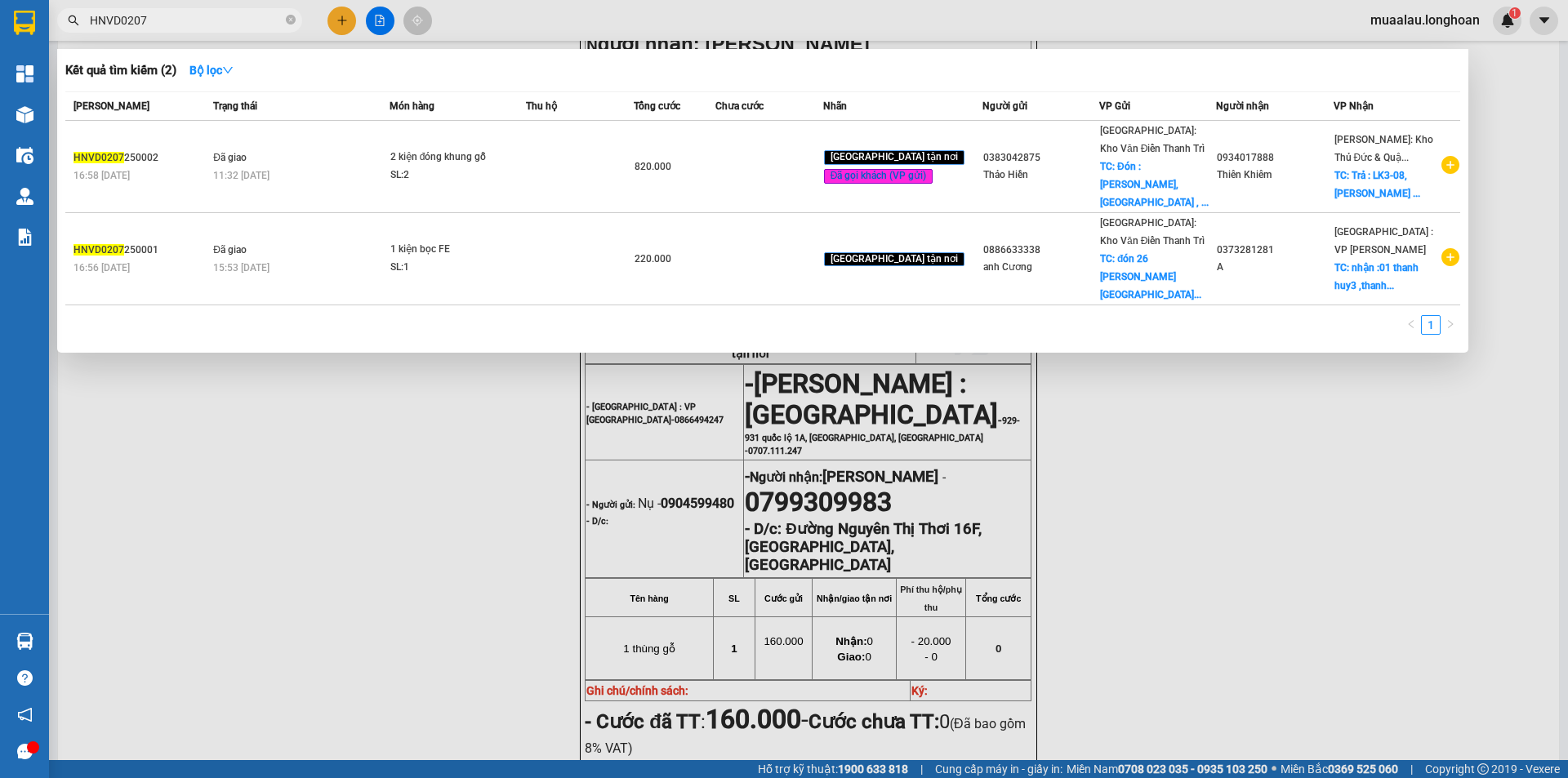
type input "HNVD0207"
click at [214, 15] on input "HNVD0207" at bounding box center [186, 20] width 192 height 18
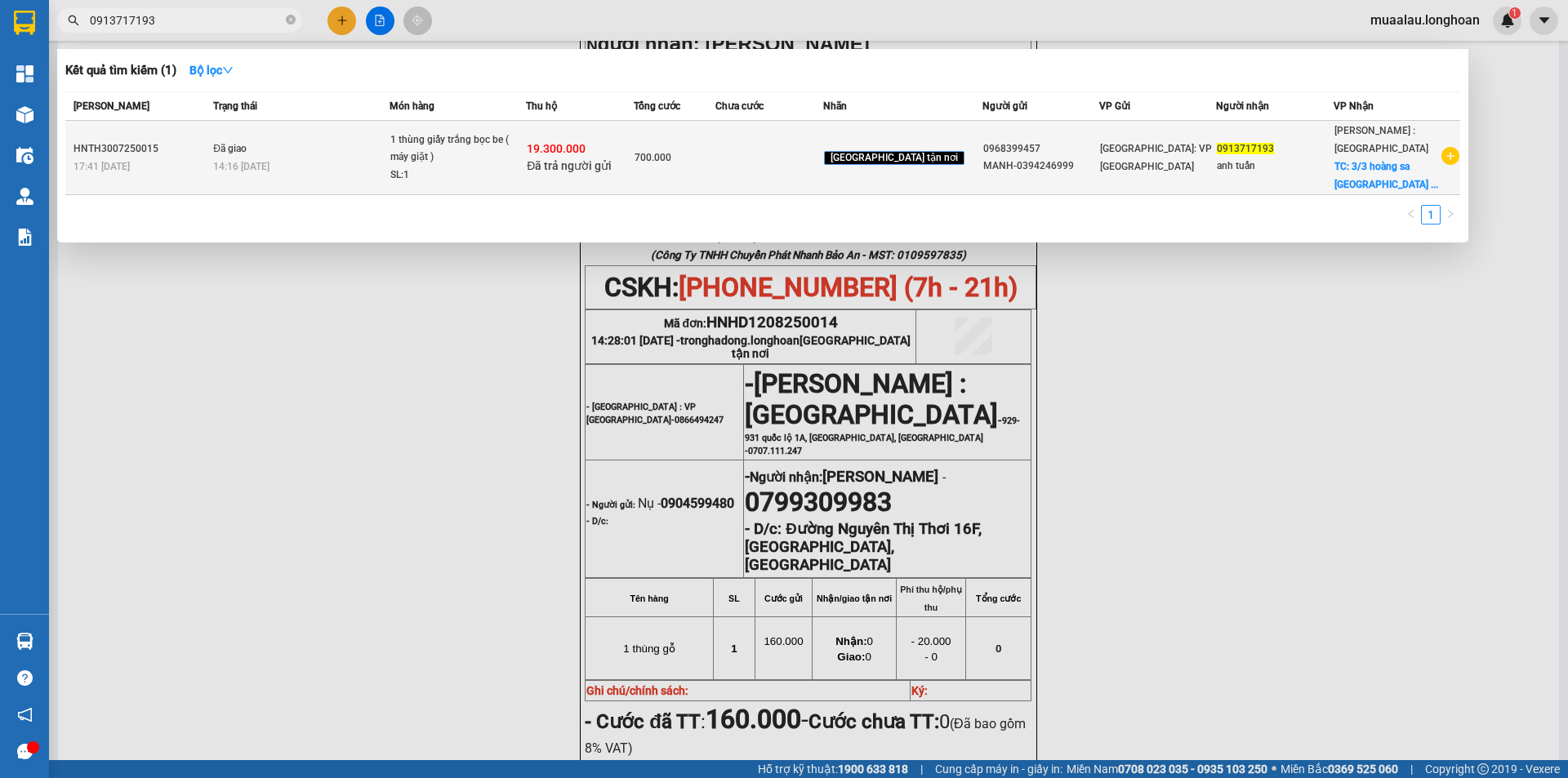
type input "0913717193"
click at [237, 147] on span "Đã giao" at bounding box center [230, 148] width 34 height 11
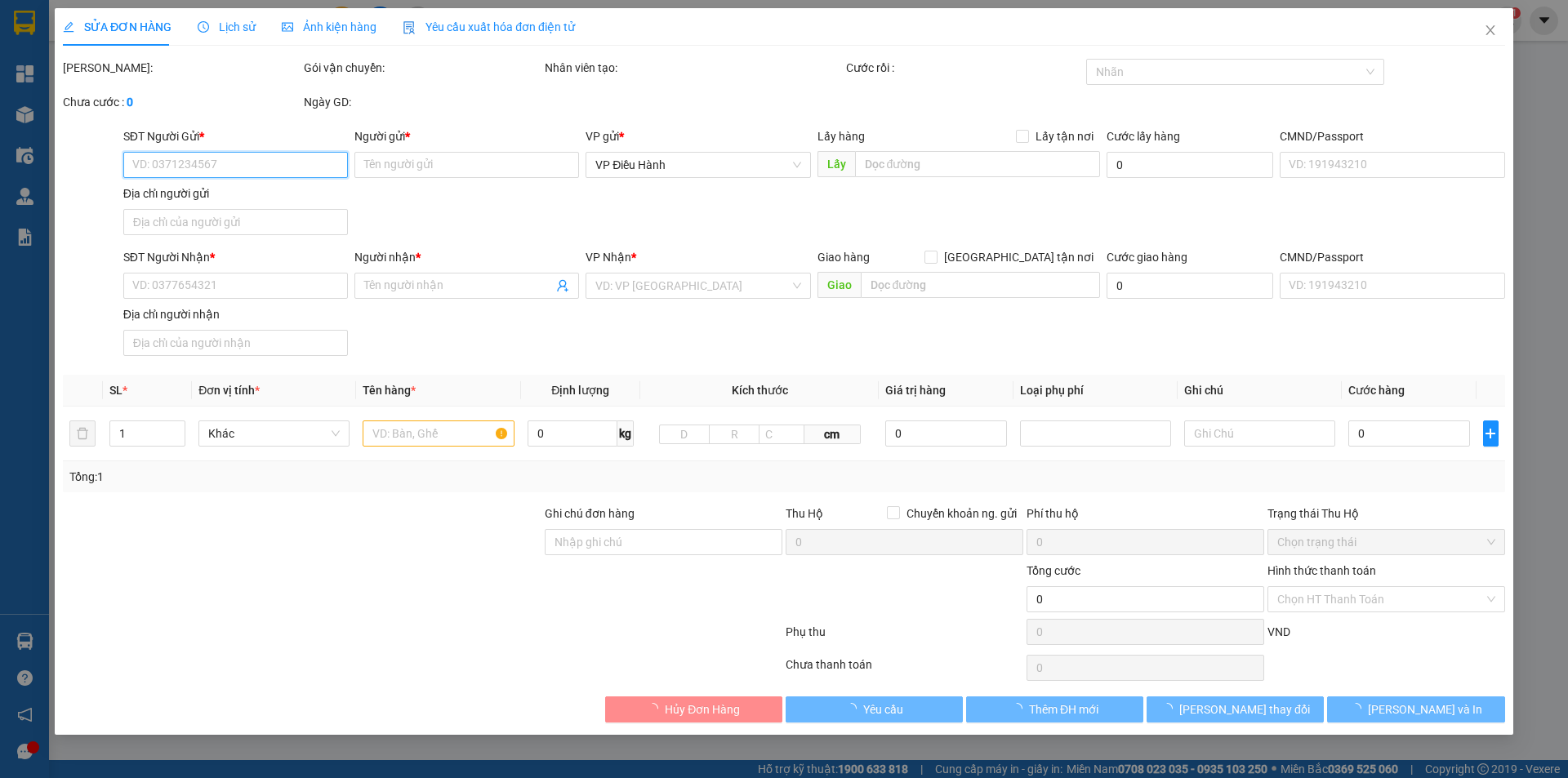
type input "0968399457"
type input "MANH-0394246999"
type input "0913717193"
type input "anh tuấn"
checkbox input "true"
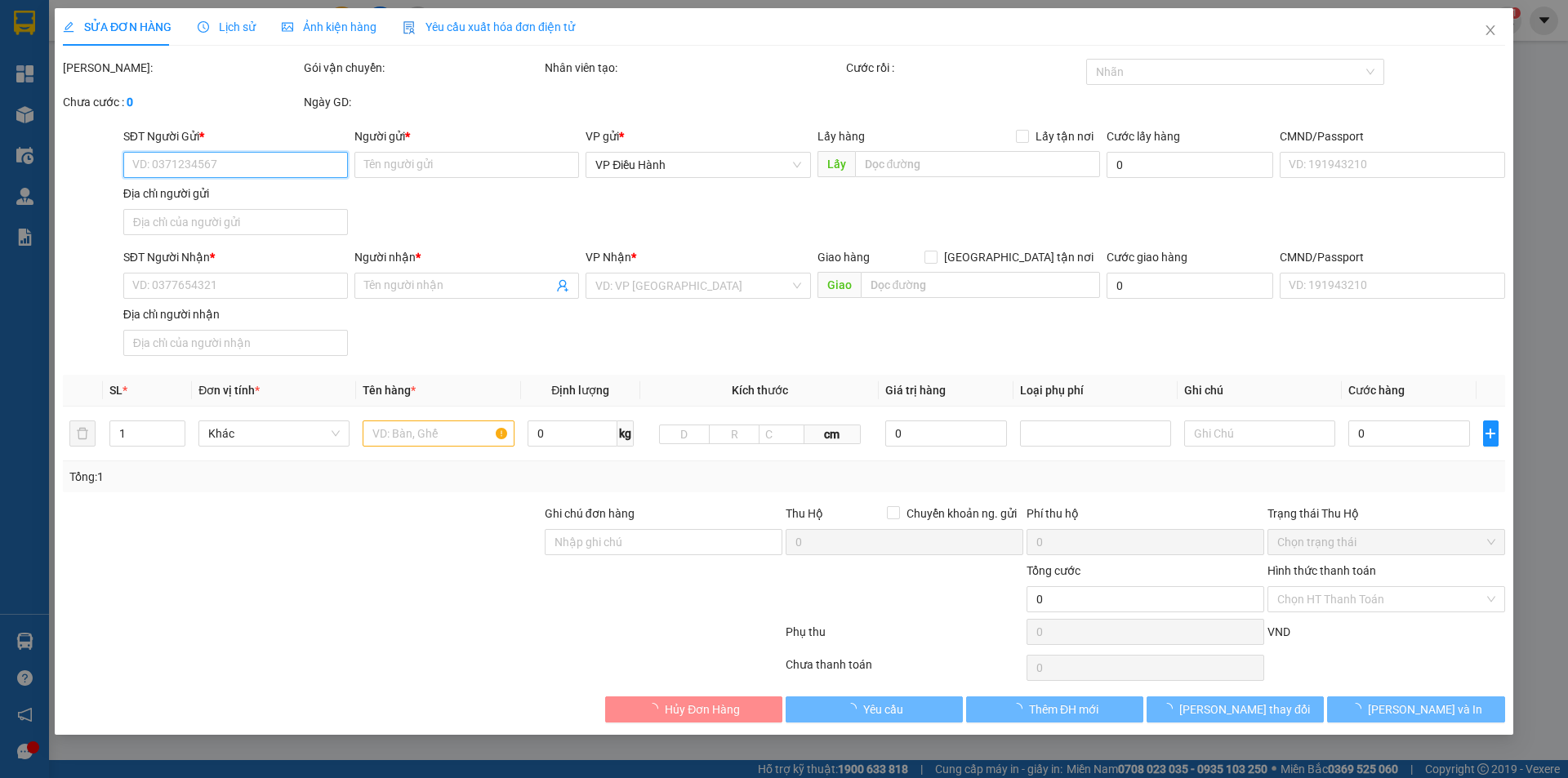
type input "3/3 hoàng sa phường dakao Q1 hcm"
type input "hàng dễ vỡ xin nhẹ tay"
checkbox input "true"
type input "19.300.000"
type input "350.000"
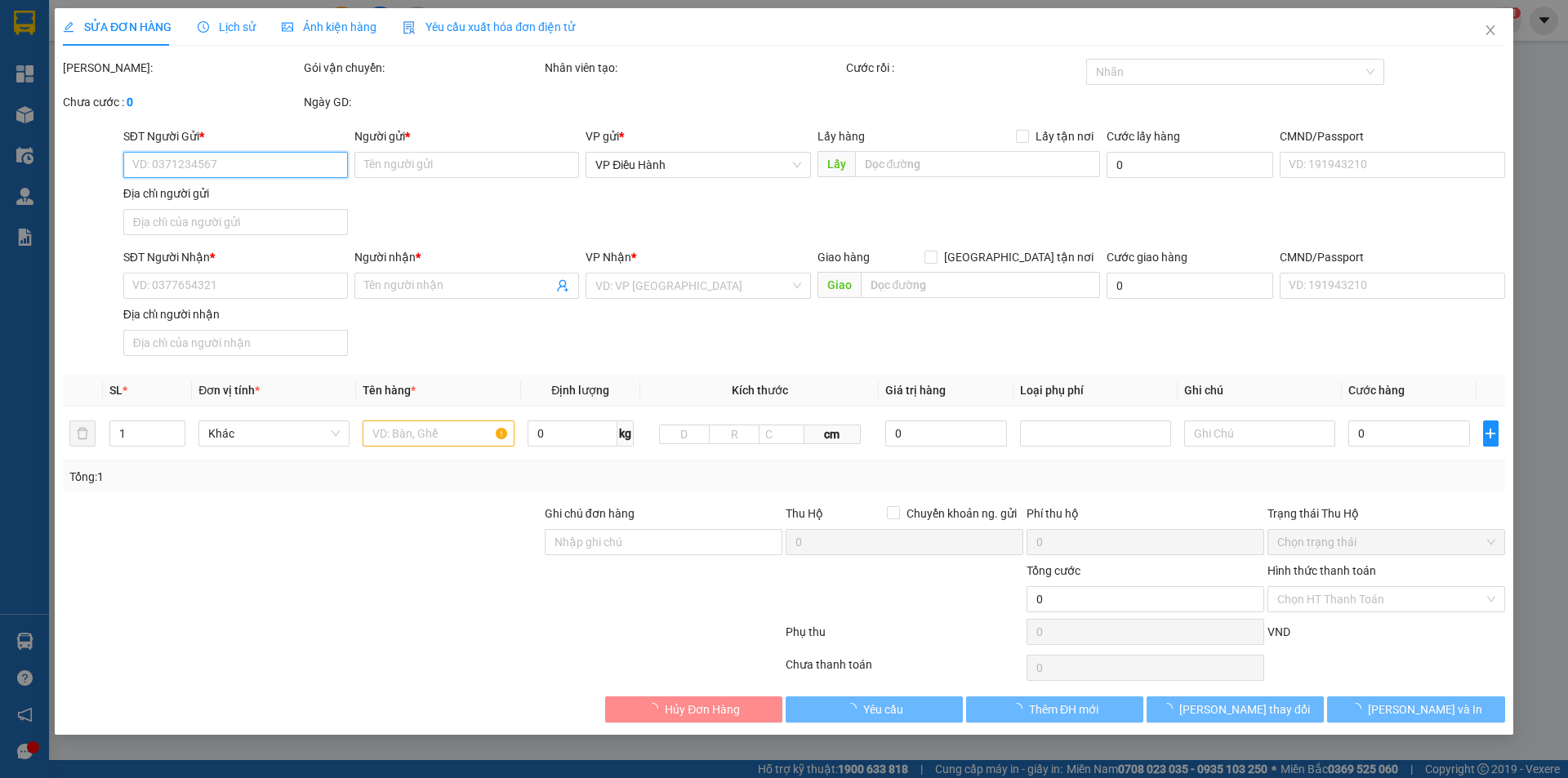
type input "700.000"
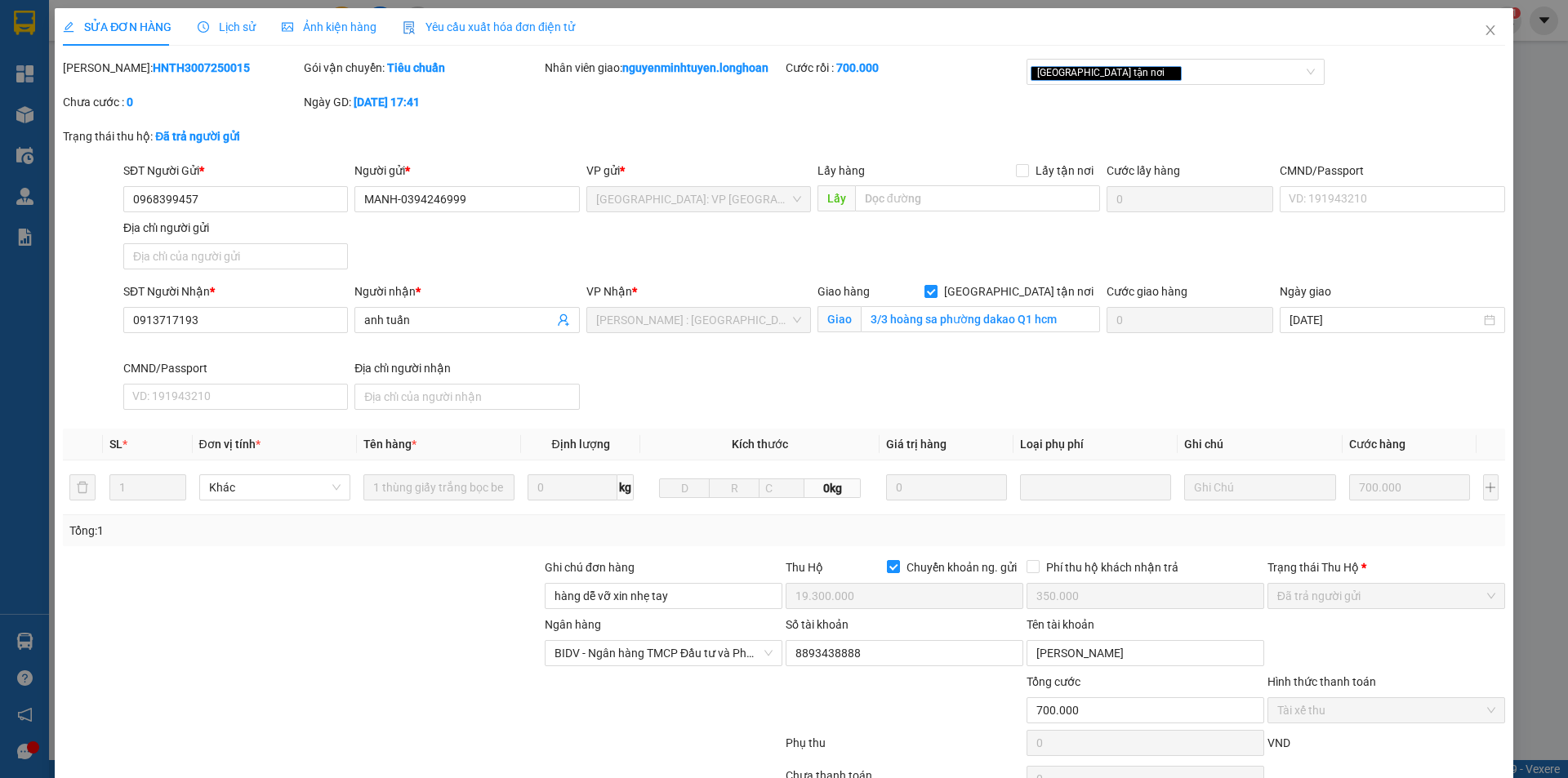
click at [170, 64] on b "HNTH3007250015" at bounding box center [201, 68] width 97 height 13
copy b "HNTH3007250015"
click at [1483, 37] on icon "close" at bounding box center [1490, 30] width 13 height 13
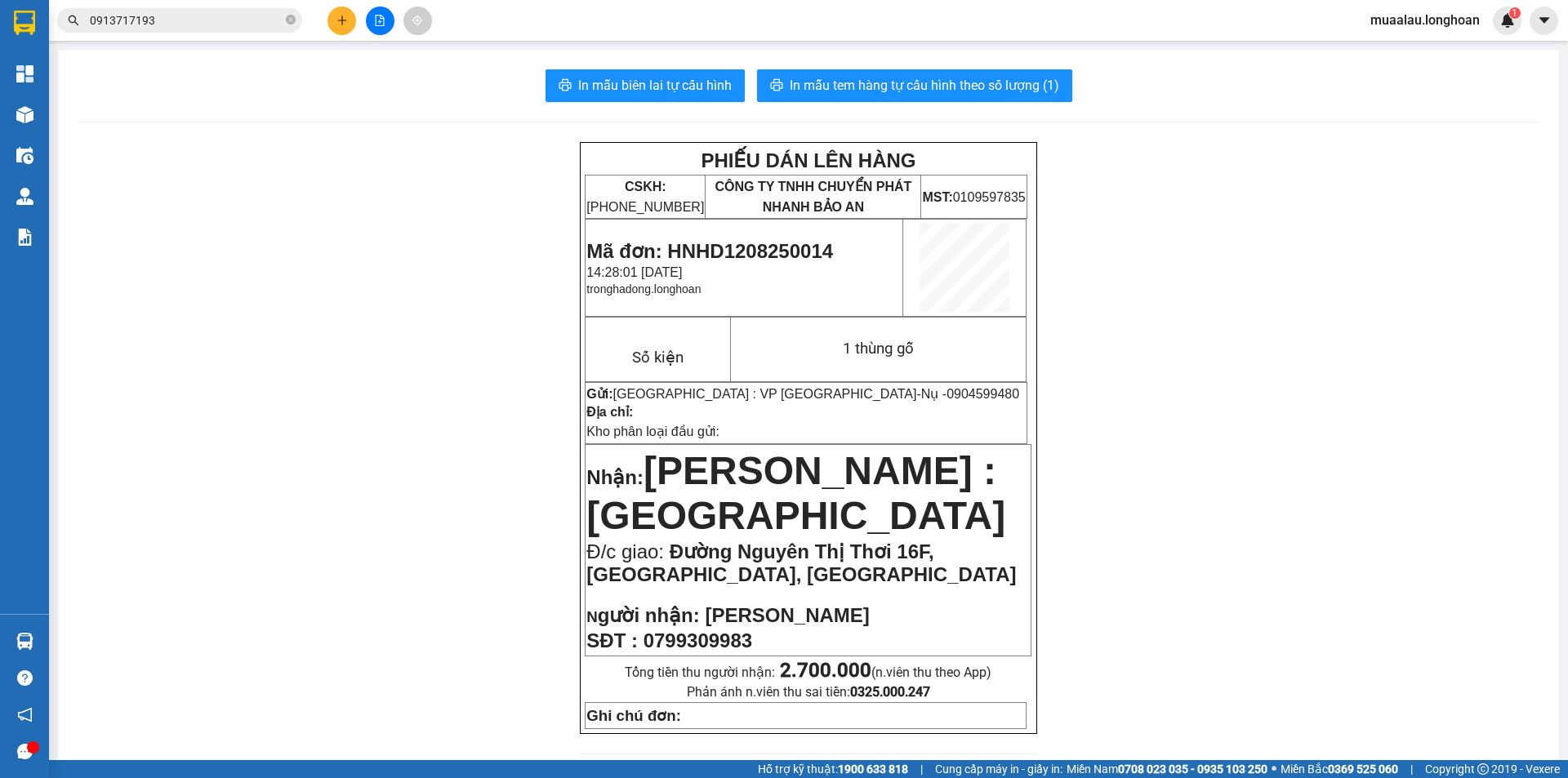
click at [208, 23] on input "0913717193" at bounding box center [186, 20] width 192 height 18
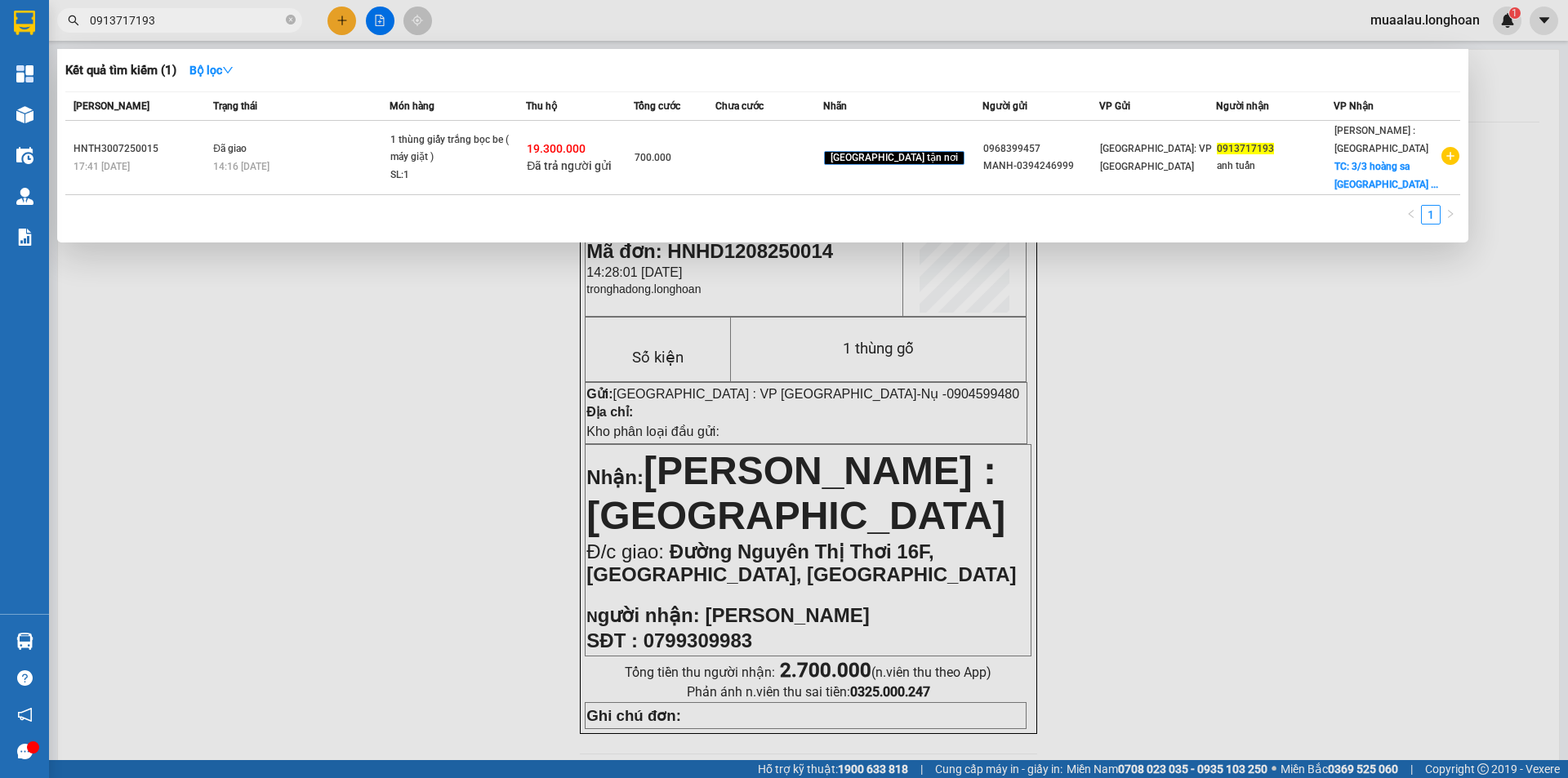
click at [147, 381] on div at bounding box center [784, 389] width 1568 height 778
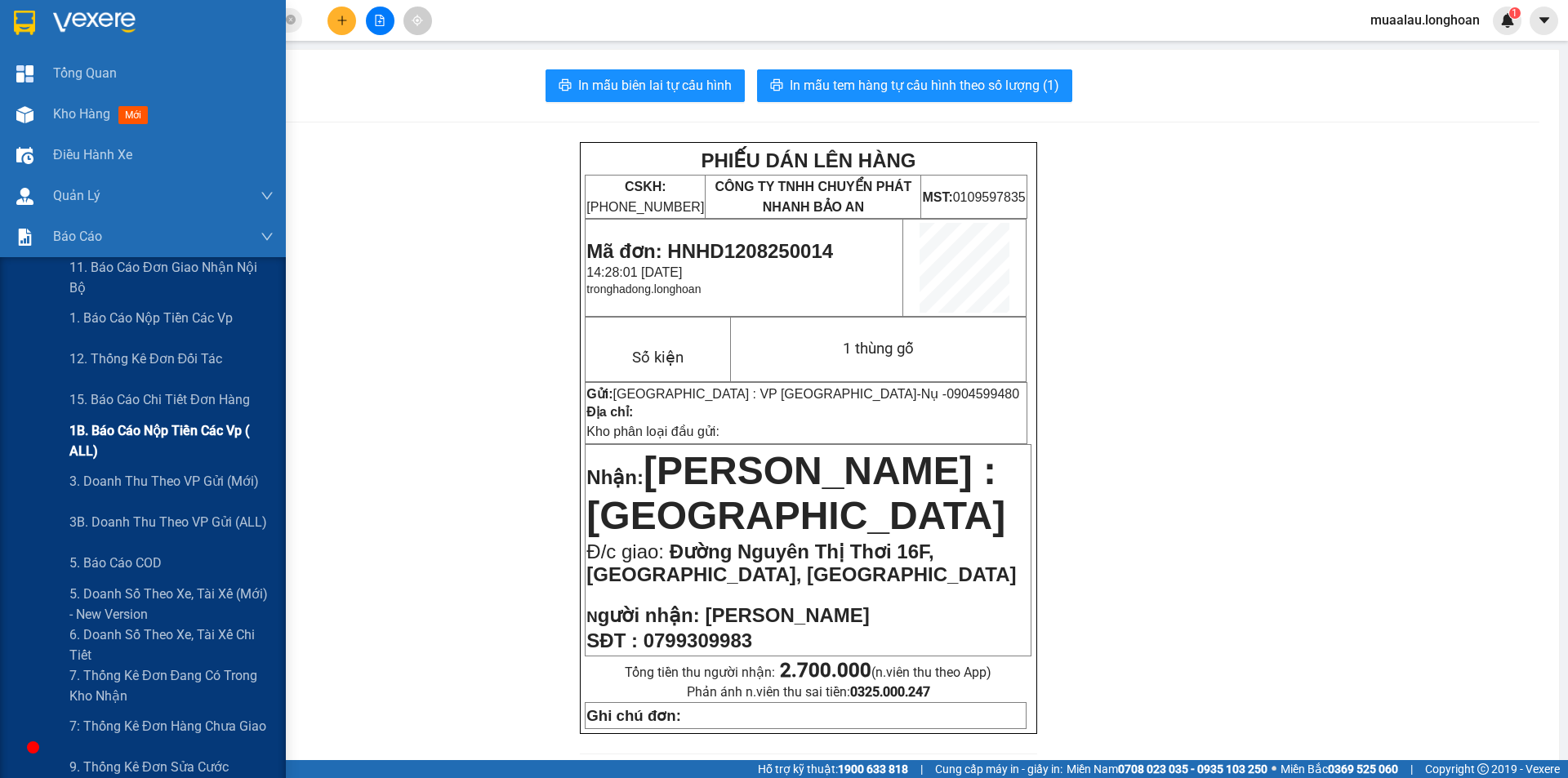
click at [166, 438] on span "1B. Báo cáo nộp tiền các vp ( ALL)" at bounding box center [171, 440] width 204 height 40
